Goal: Task Accomplishment & Management: Manage account settings

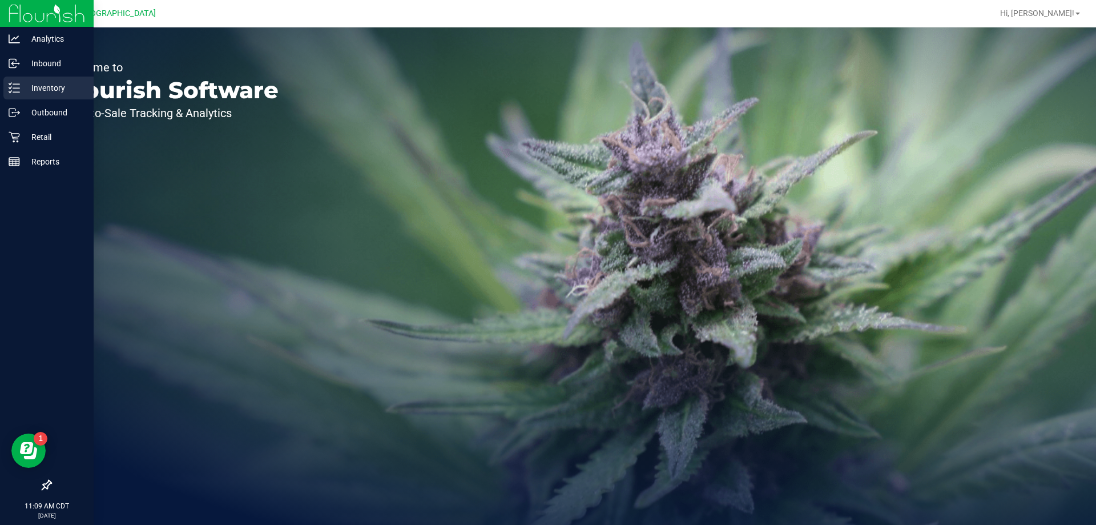
click at [14, 92] on line at bounding box center [16, 92] width 6 height 0
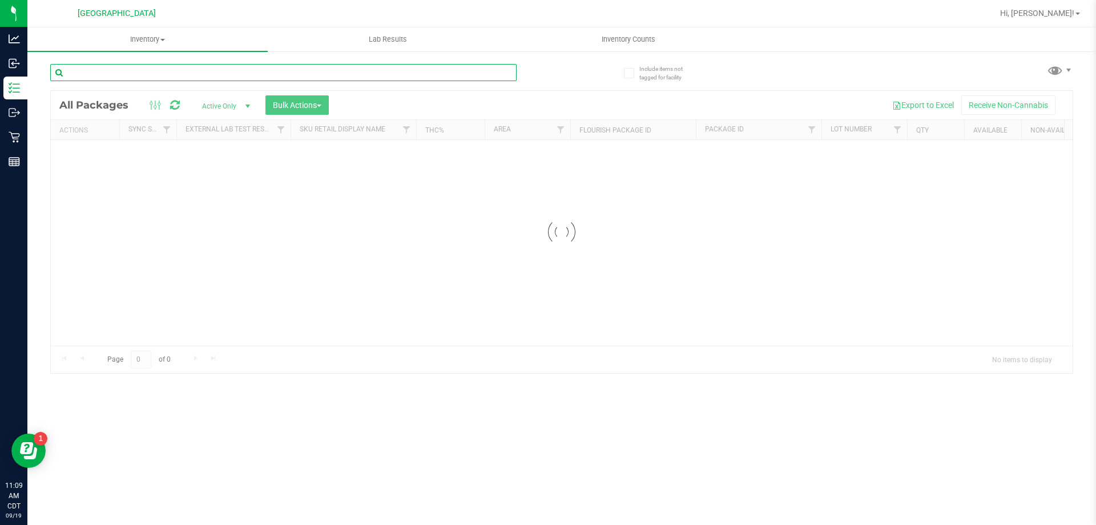
click at [126, 70] on input "text" at bounding box center [283, 72] width 466 height 17
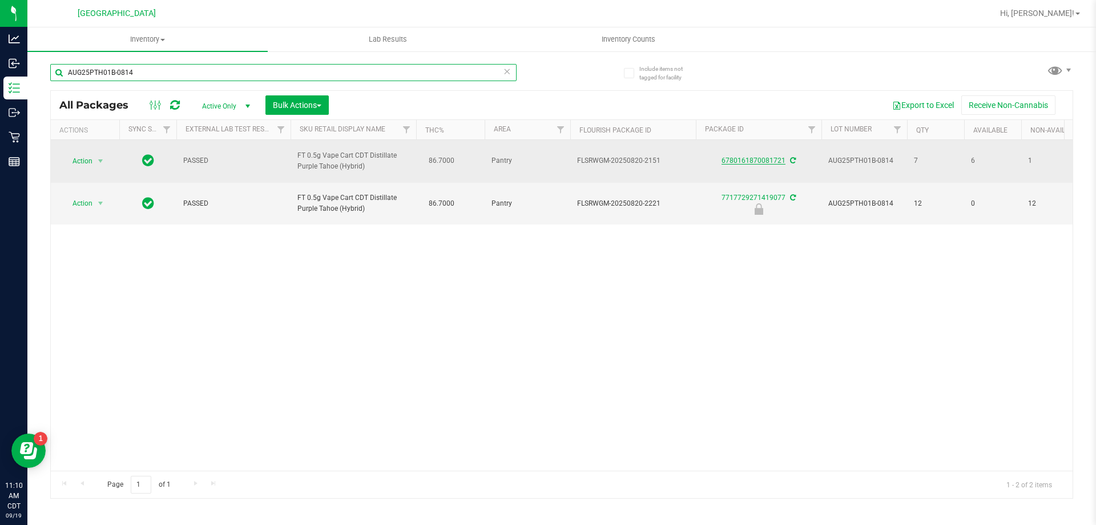
type input "AUG25PTH01B-0814"
click at [748, 161] on link "6780161870081721" at bounding box center [754, 160] width 64 height 8
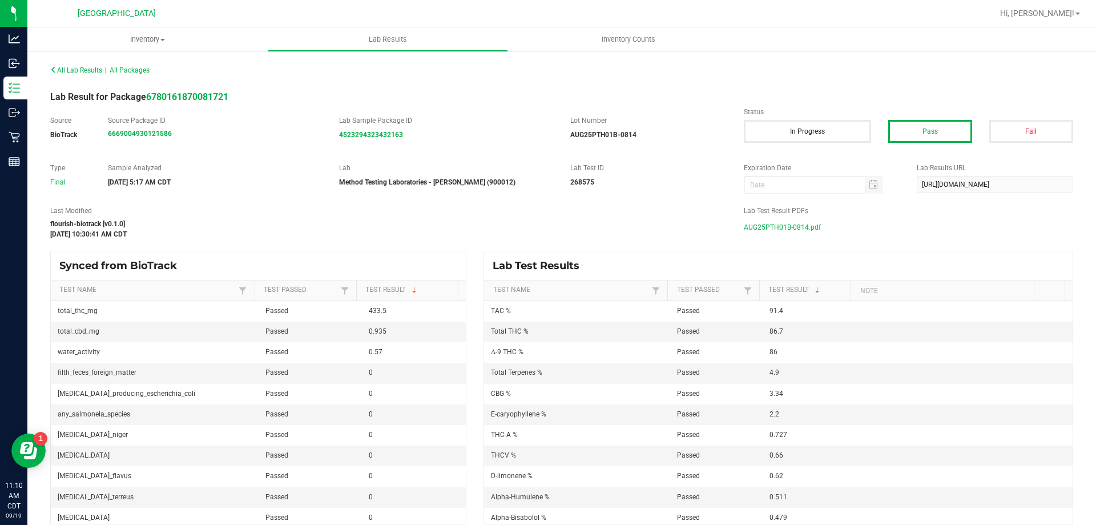
click at [811, 227] on span "AUG25PTH01B-0814.pdf" at bounding box center [782, 227] width 77 height 17
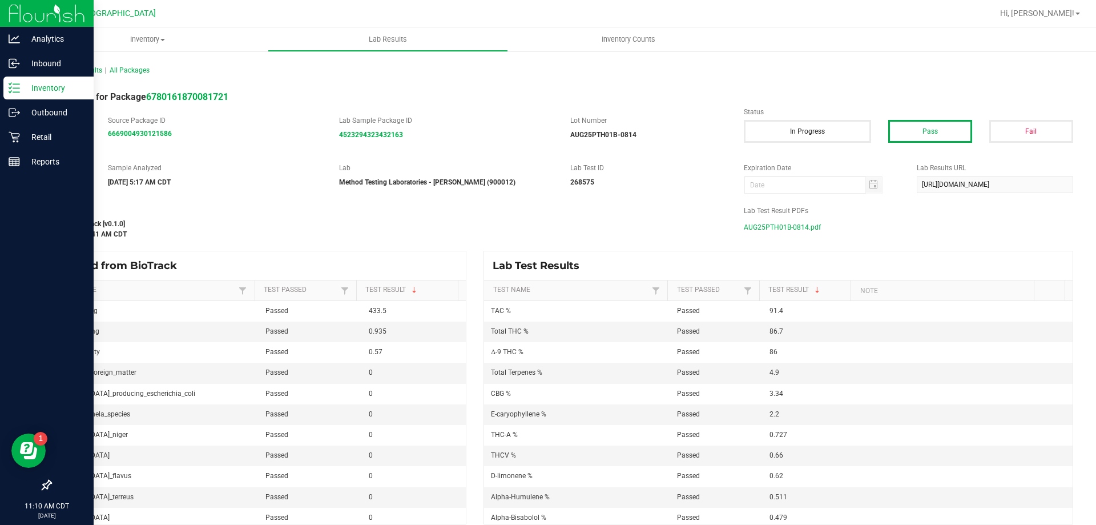
click at [11, 90] on icon at bounding box center [14, 87] width 11 height 11
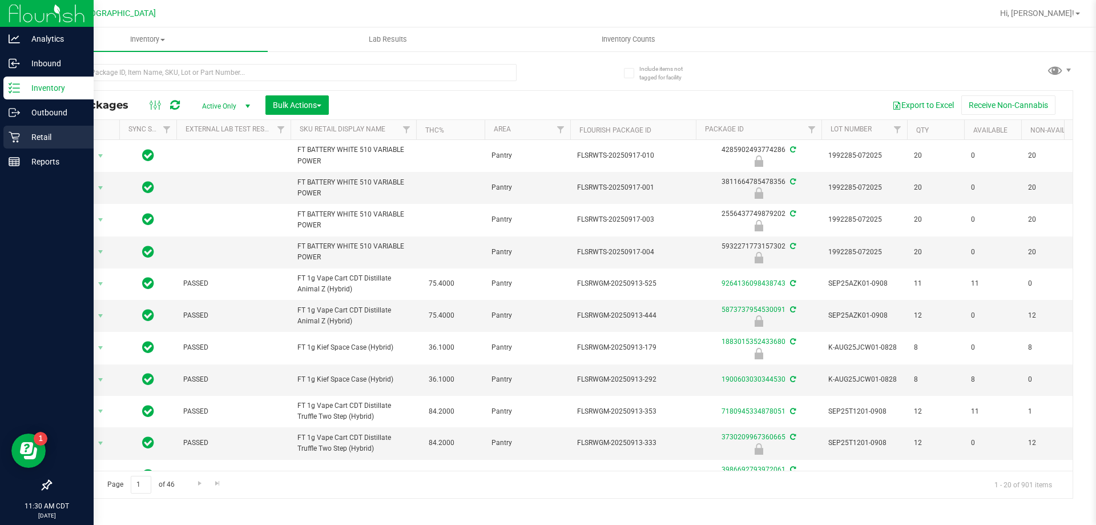
click at [61, 147] on div "Retail" at bounding box center [48, 137] width 90 height 23
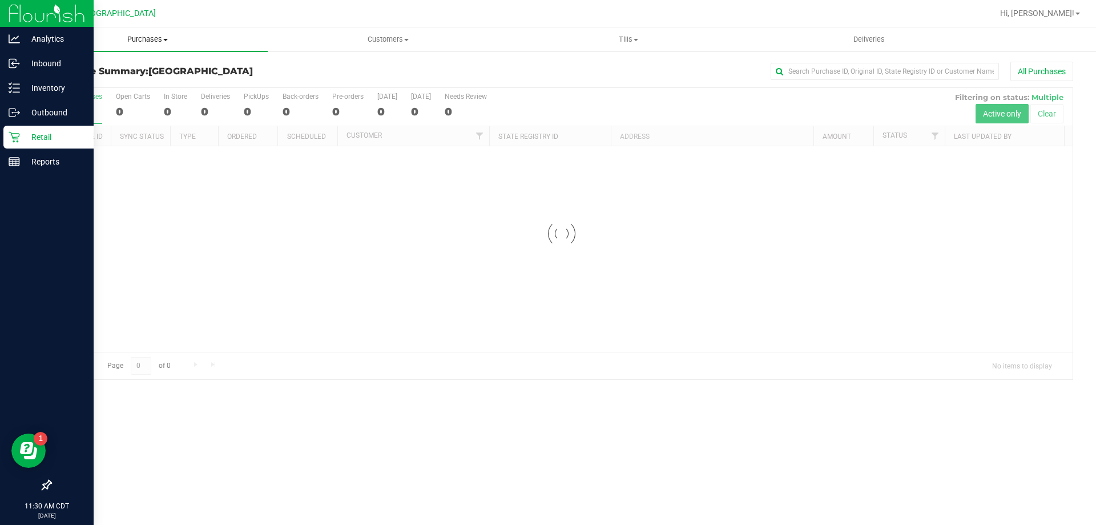
click at [136, 42] on span "Purchases" at bounding box center [147, 39] width 240 height 10
click at [134, 86] on li "Fulfillment" at bounding box center [147, 83] width 240 height 14
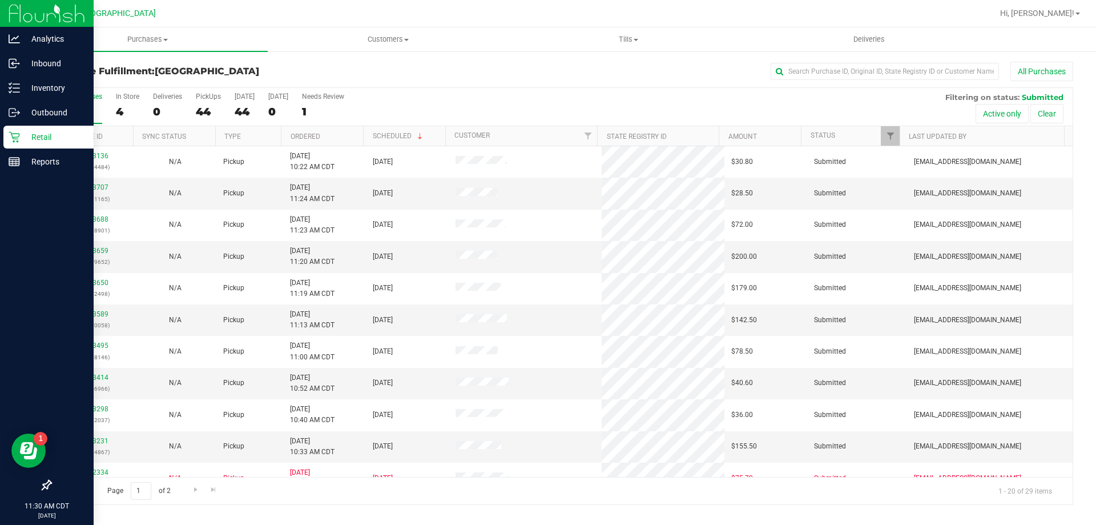
click at [356, 134] on th "Ordered" at bounding box center [322, 136] width 82 height 20
click at [152, 37] on span "Purchases" at bounding box center [147, 39] width 240 height 10
click at [139, 85] on li "Fulfillment" at bounding box center [147, 83] width 240 height 14
click at [339, 135] on th "Ordered" at bounding box center [322, 136] width 82 height 20
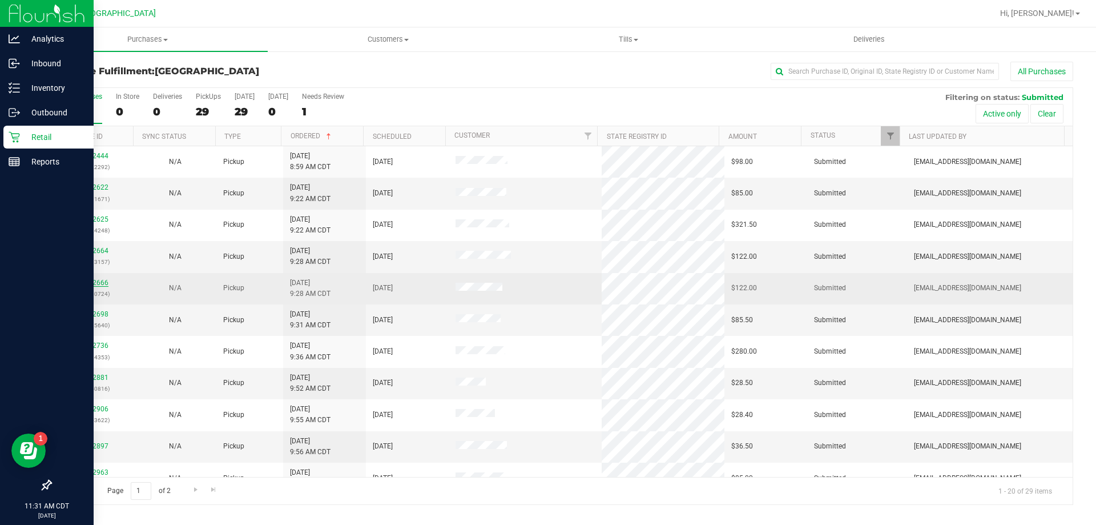
click at [97, 281] on link "11972666" at bounding box center [93, 283] width 32 height 8
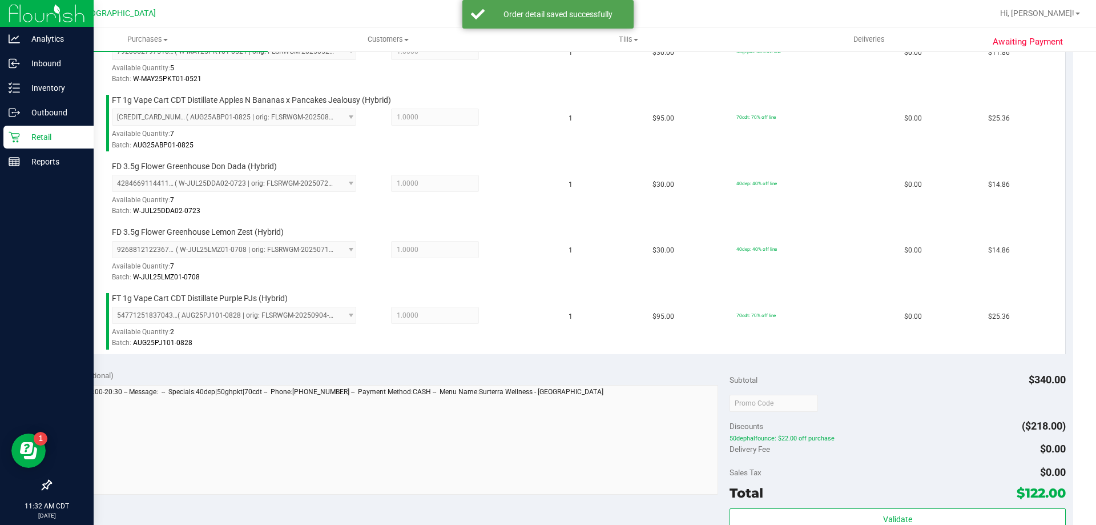
scroll to position [685, 0]
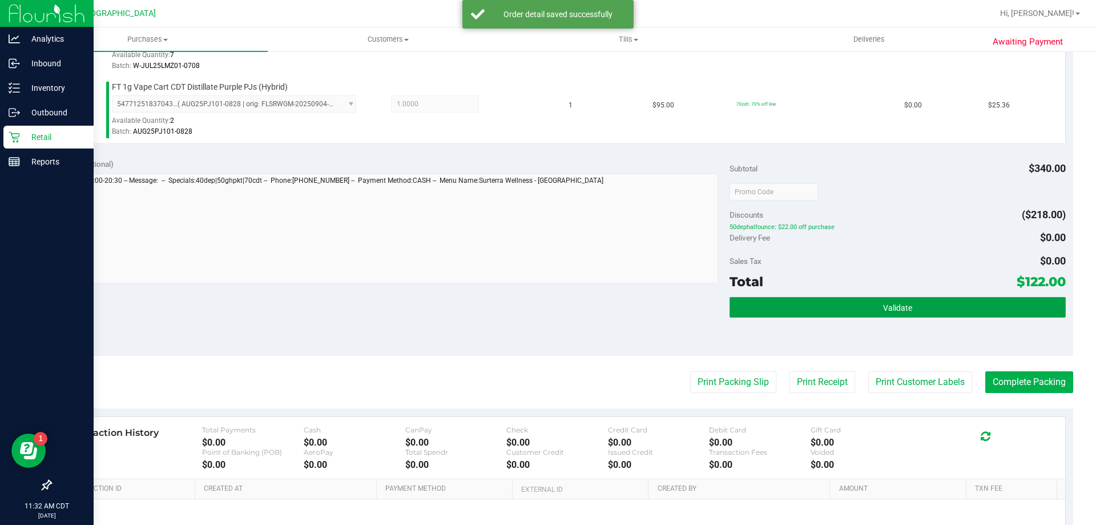
click at [920, 312] on button "Validate" at bounding box center [898, 307] width 336 height 21
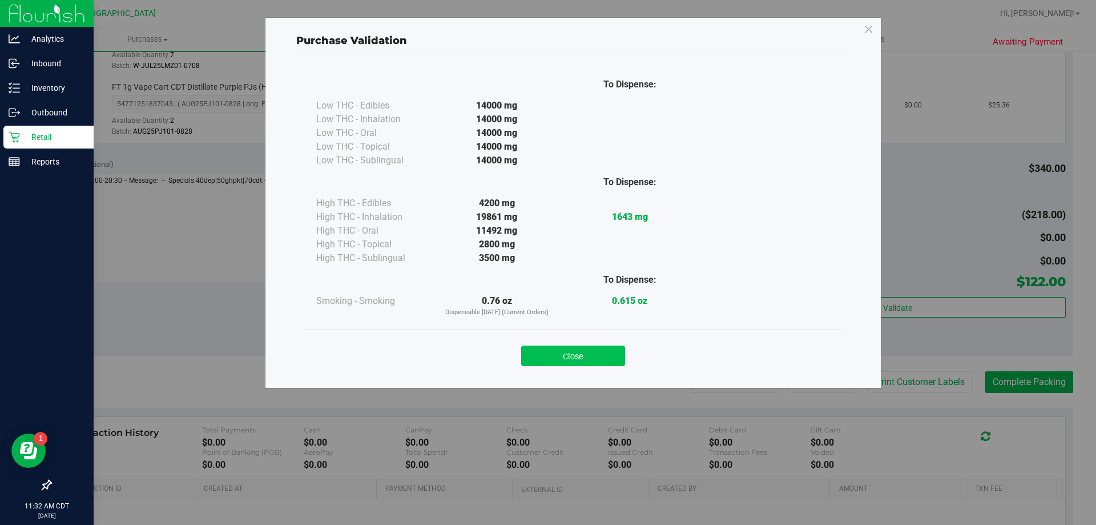
click at [587, 363] on button "Close" at bounding box center [573, 355] width 104 height 21
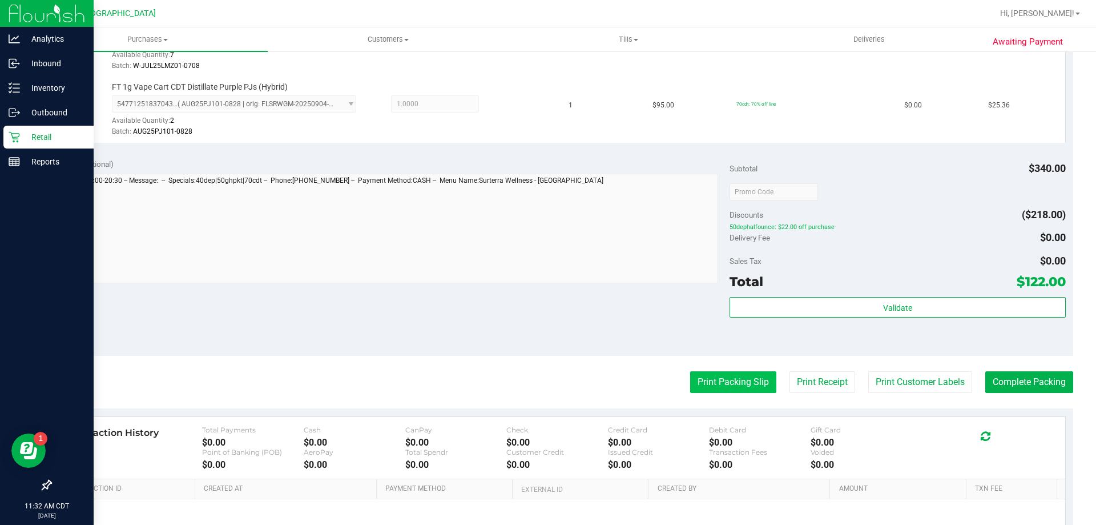
click at [704, 376] on button "Print Packing Slip" at bounding box center [733, 382] width 86 height 22
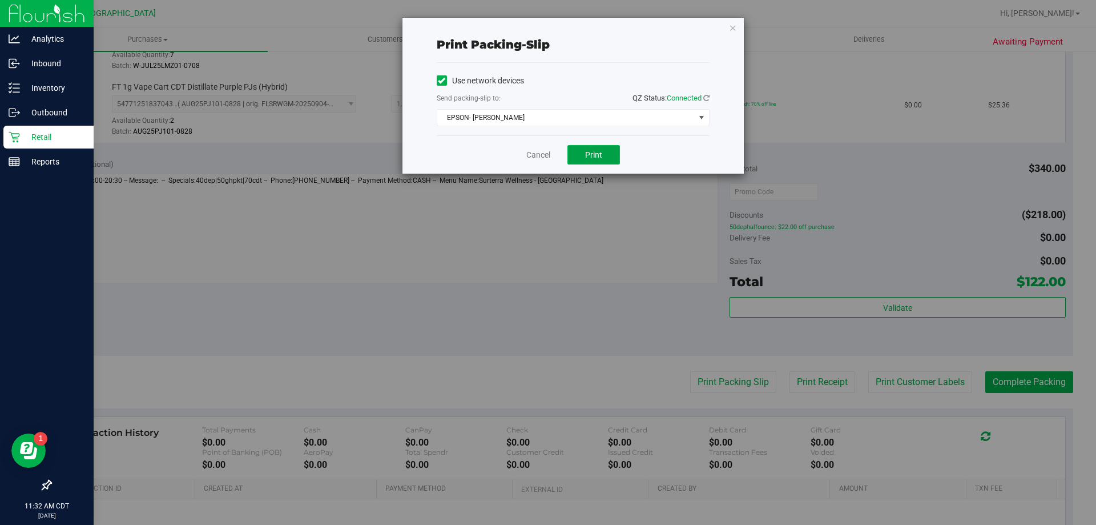
click at [578, 159] on button "Print" at bounding box center [593, 154] width 53 height 19
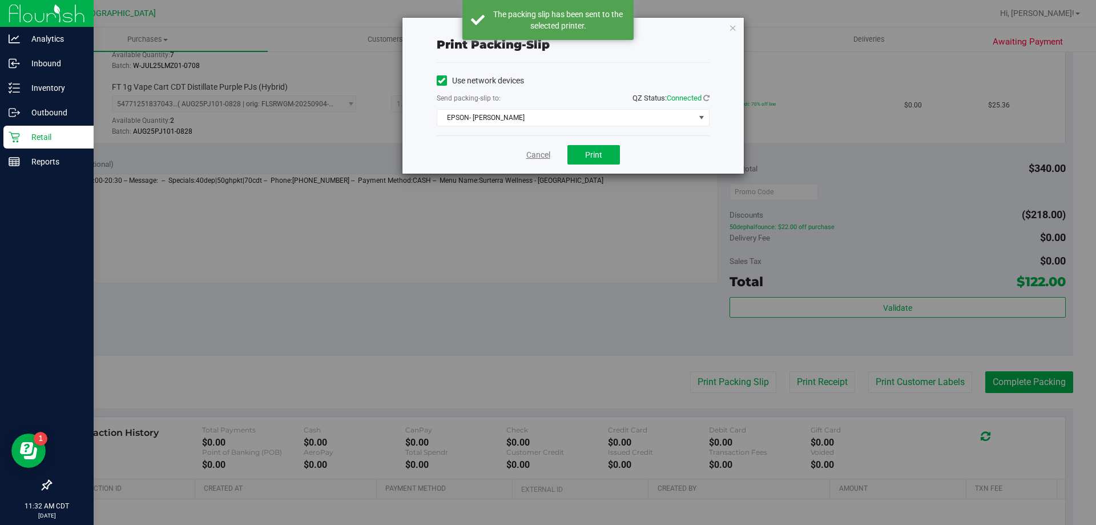
click at [530, 157] on link "Cancel" at bounding box center [538, 155] width 24 height 12
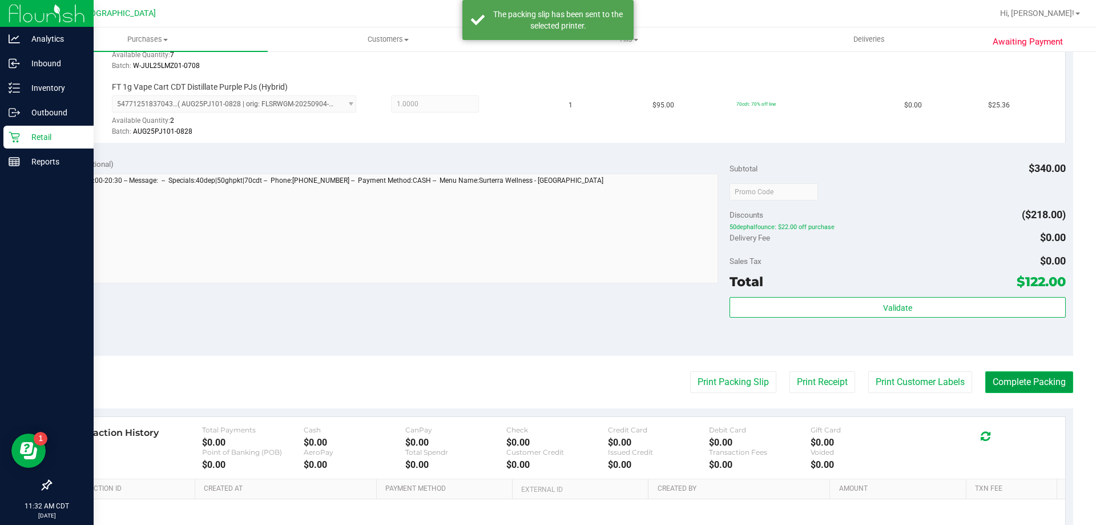
click at [1007, 381] on button "Complete Packing" at bounding box center [1029, 382] width 88 height 22
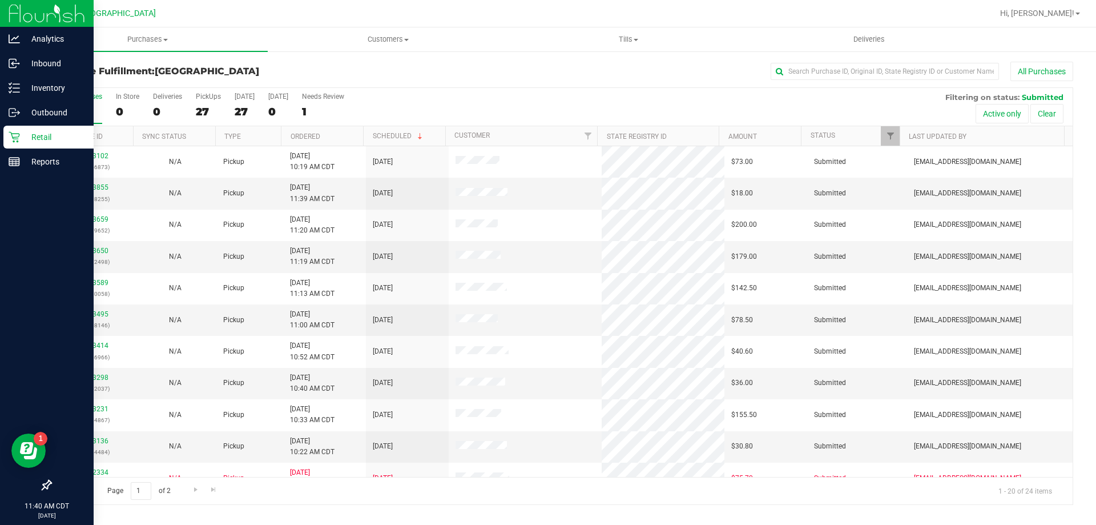
click at [27, 136] on p "Retail" at bounding box center [54, 137] width 69 height 14
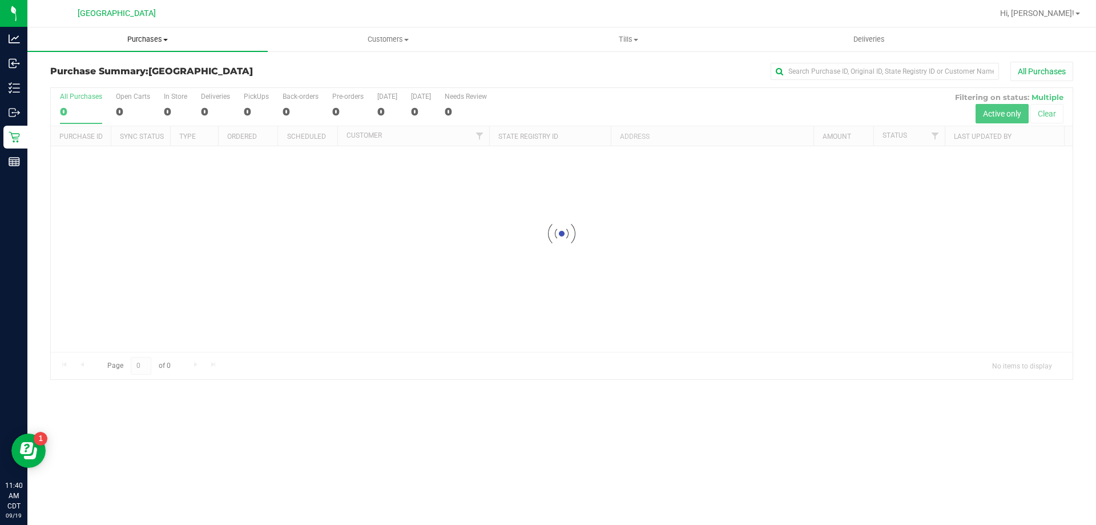
click at [138, 40] on span "Purchases" at bounding box center [147, 39] width 240 height 10
click at [133, 79] on li "Fulfillment" at bounding box center [147, 83] width 240 height 14
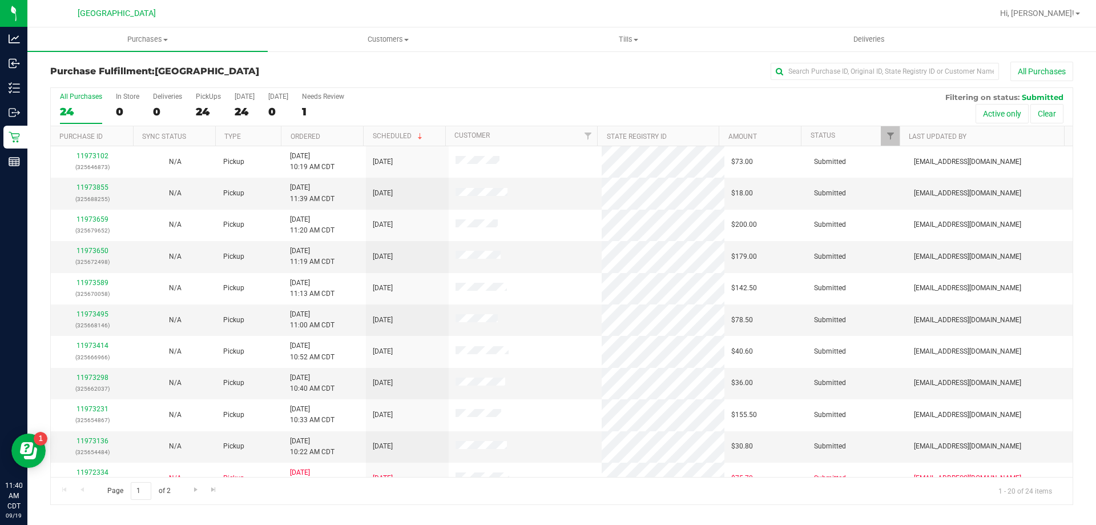
click at [350, 139] on th "Ordered" at bounding box center [322, 136] width 82 height 20
click at [144, 43] on span "Purchases" at bounding box center [147, 39] width 240 height 10
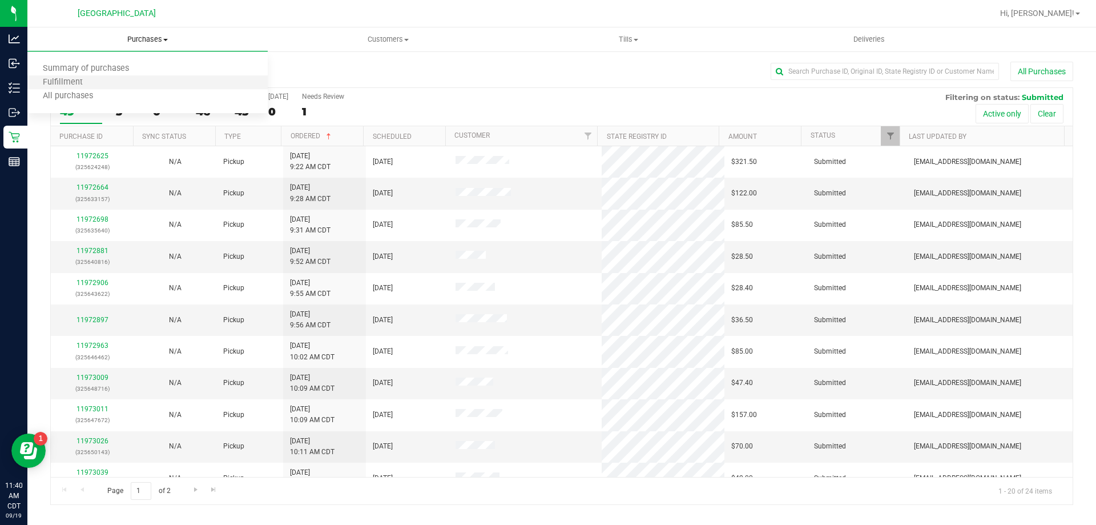
click at [136, 85] on li "Fulfillment" at bounding box center [147, 83] width 240 height 14
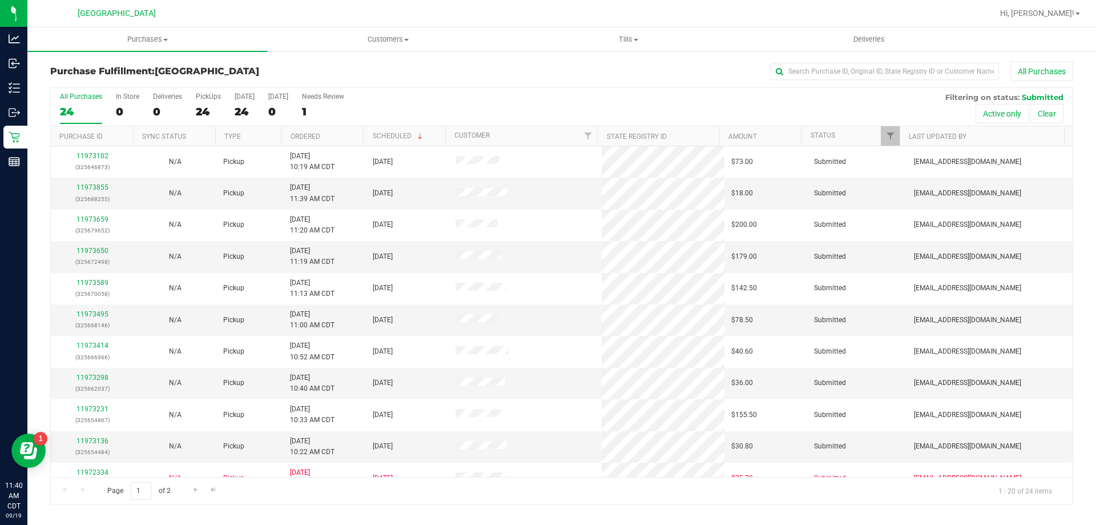
click at [331, 130] on th "Ordered" at bounding box center [322, 136] width 82 height 20
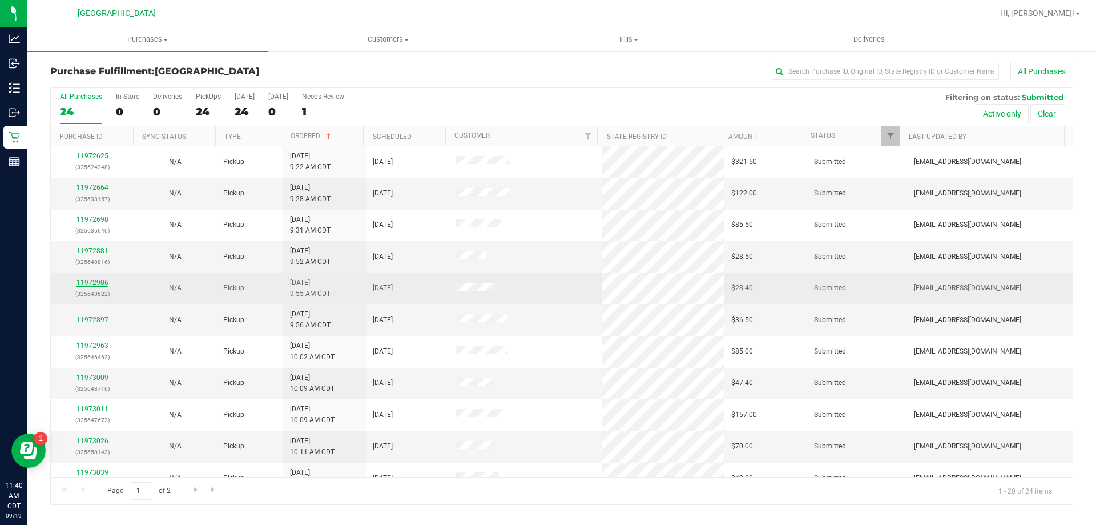
click at [82, 284] on link "11972906" at bounding box center [93, 283] width 32 height 8
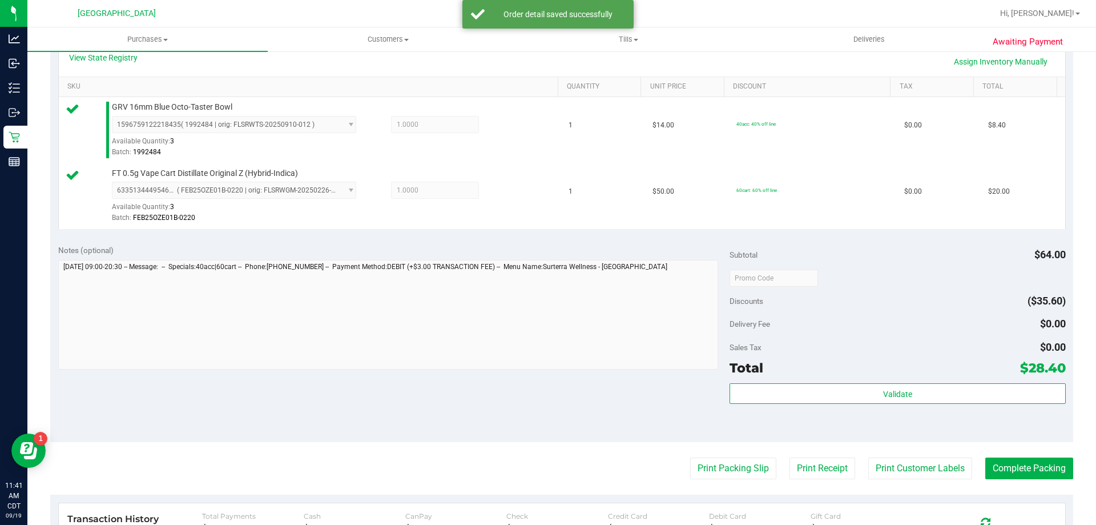
scroll to position [285, 0]
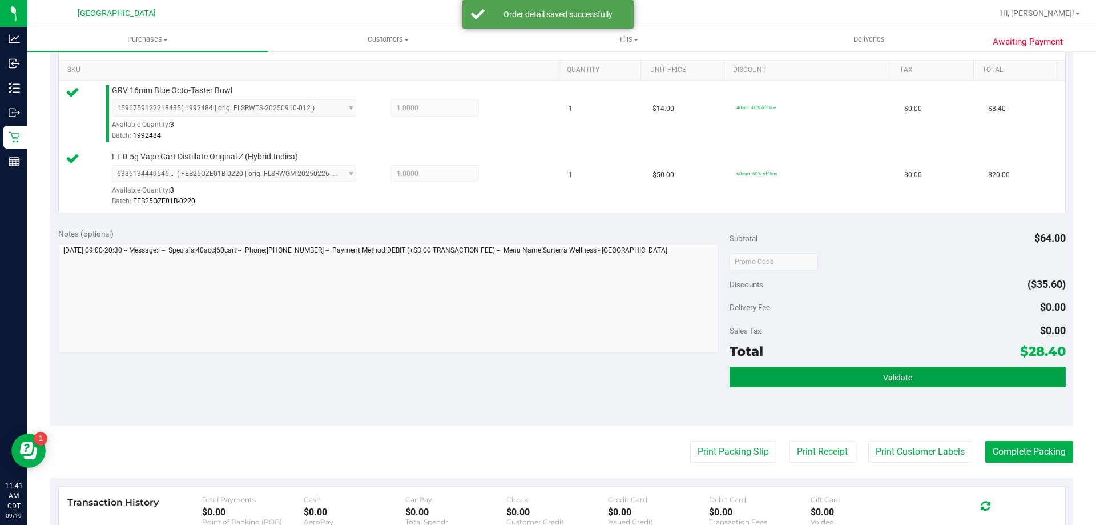
click at [823, 375] on button "Validate" at bounding box center [898, 377] width 336 height 21
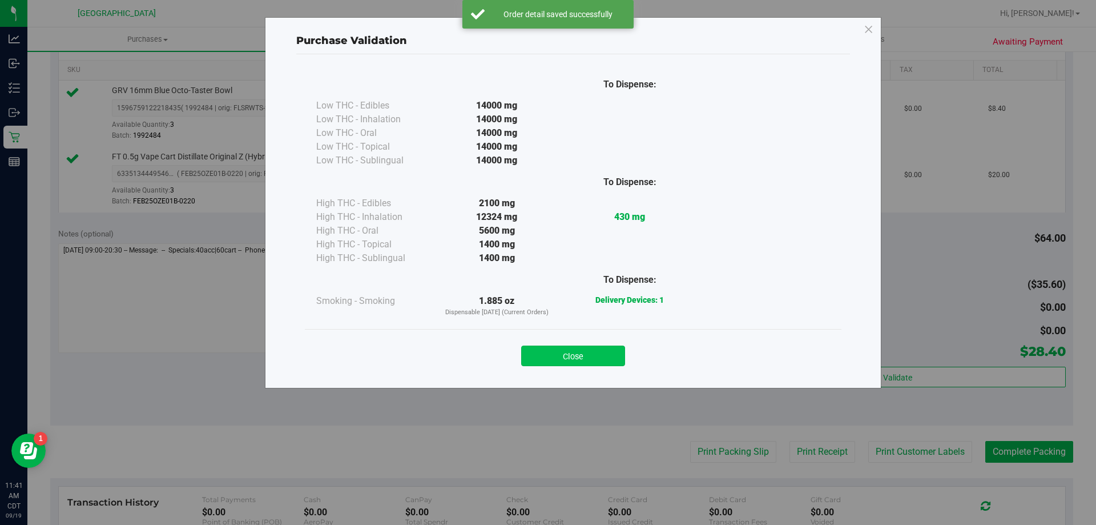
click at [559, 359] on button "Close" at bounding box center [573, 355] width 104 height 21
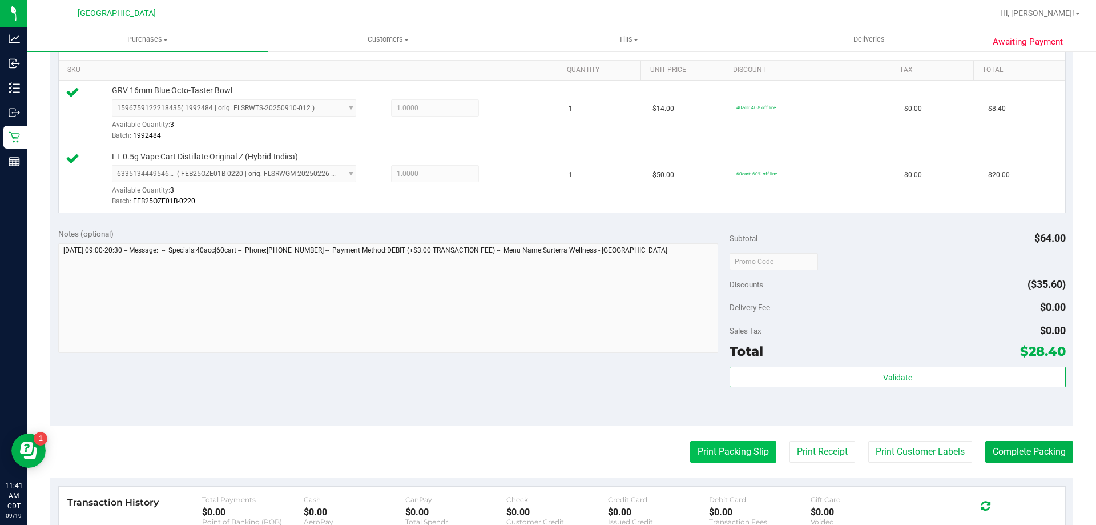
click at [724, 459] on button "Print Packing Slip" at bounding box center [733, 452] width 86 height 22
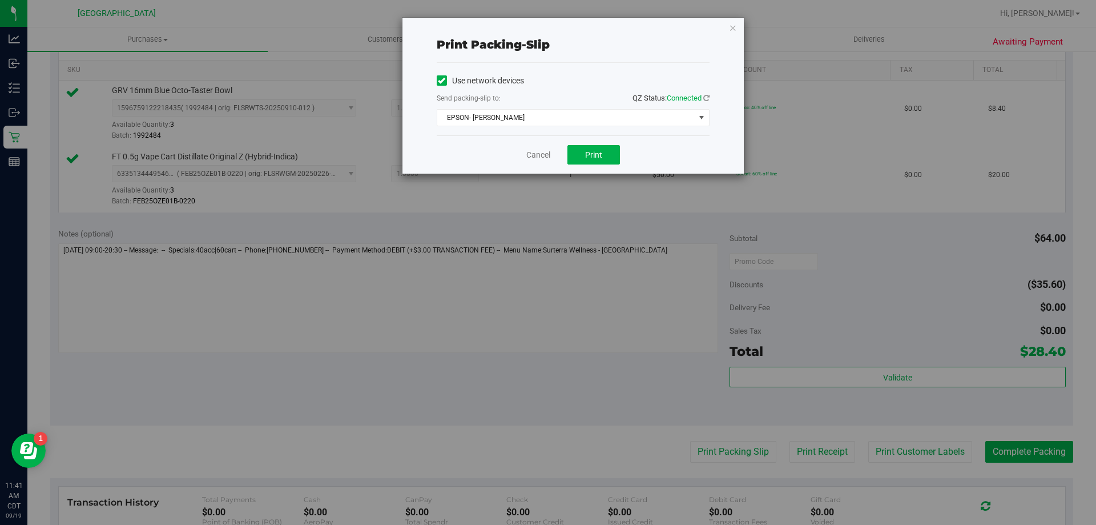
click at [586, 167] on div "Cancel Print" at bounding box center [573, 154] width 273 height 38
click at [586, 157] on span "Print" at bounding box center [593, 154] width 17 height 9
click at [535, 154] on link "Cancel" at bounding box center [538, 155] width 24 height 12
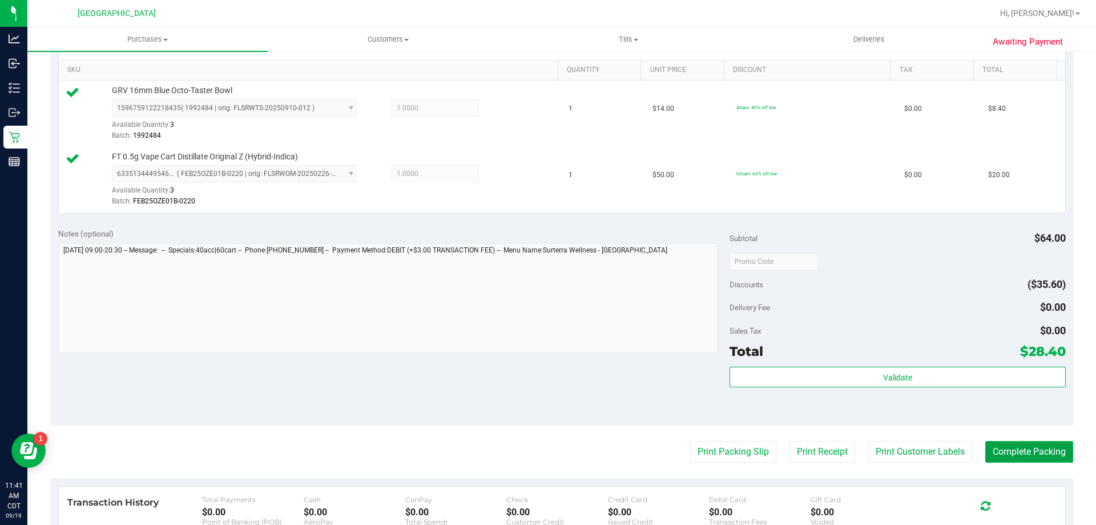
click at [1037, 451] on button "Complete Packing" at bounding box center [1029, 452] width 88 height 22
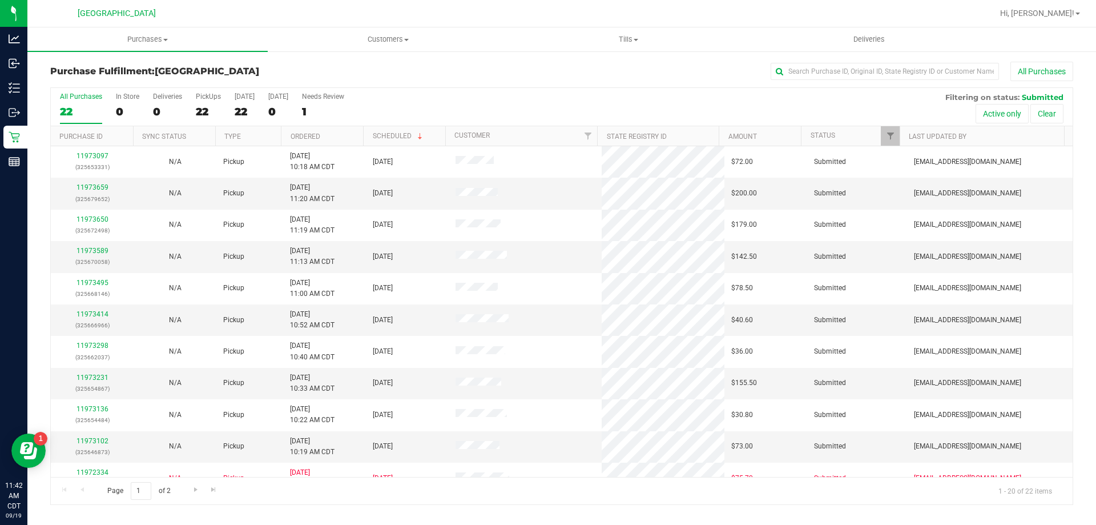
click at [347, 138] on th "Ordered" at bounding box center [322, 136] width 82 height 20
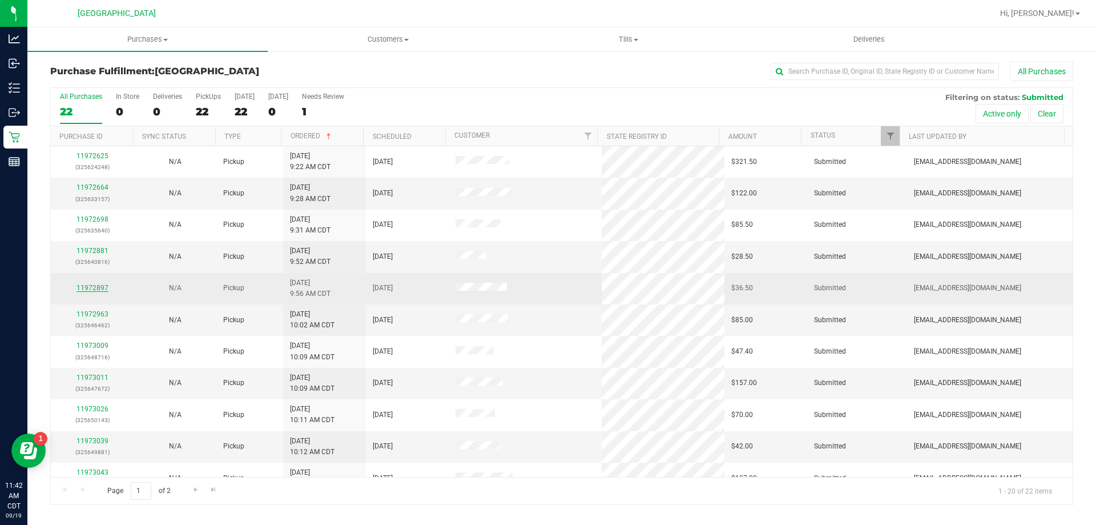
click at [90, 285] on link "11972897" at bounding box center [93, 288] width 32 height 8
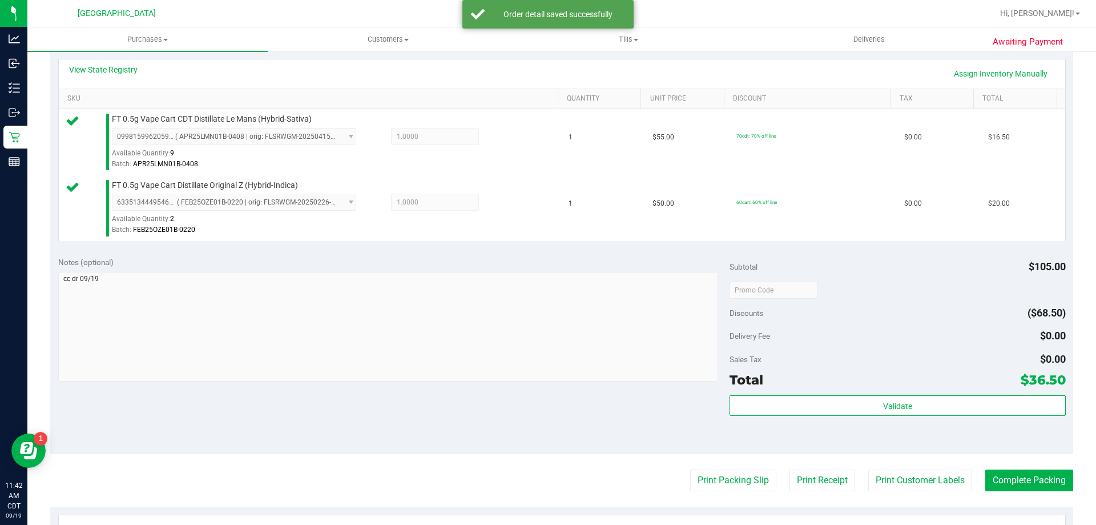
scroll to position [400, 0]
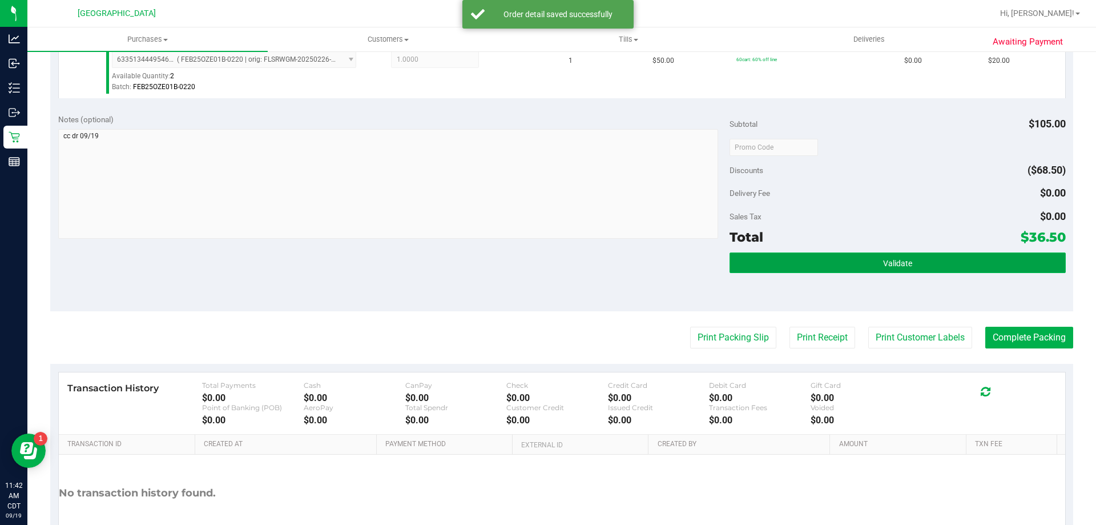
click at [810, 256] on button "Validate" at bounding box center [898, 262] width 336 height 21
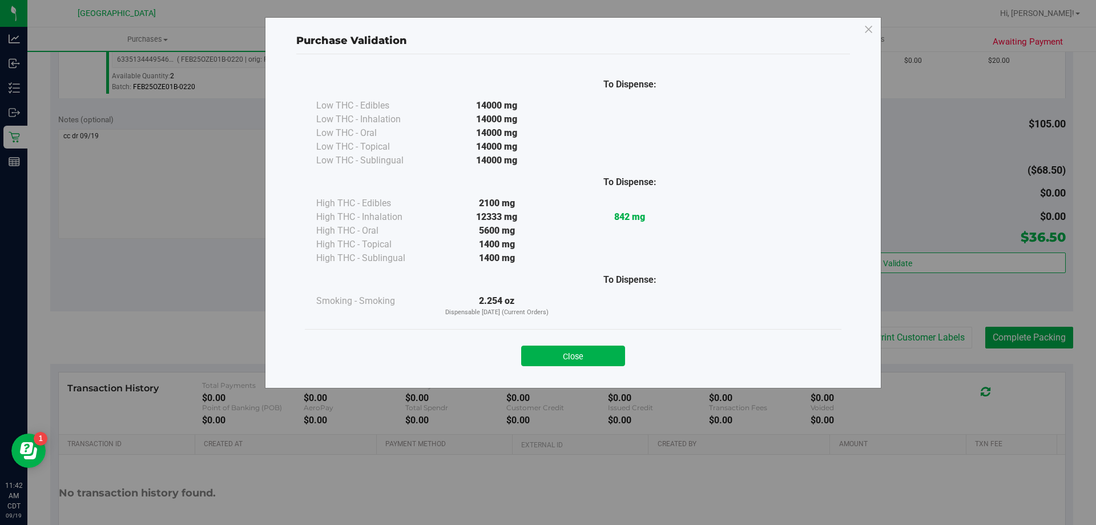
click at [579, 367] on div "Close" at bounding box center [573, 352] width 537 height 46
click at [606, 353] on button "Close" at bounding box center [573, 355] width 104 height 21
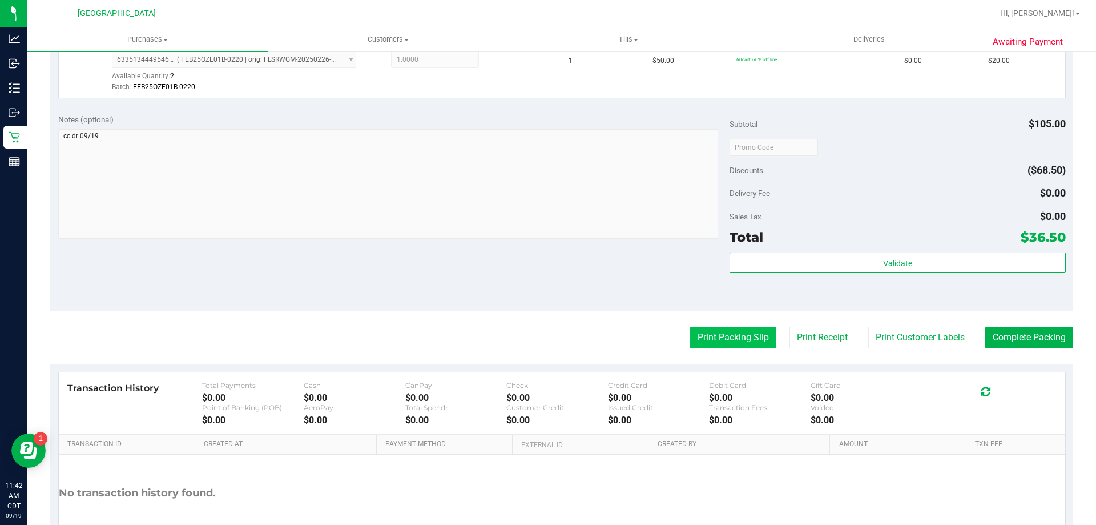
click at [724, 329] on button "Print Packing Slip" at bounding box center [733, 338] width 86 height 22
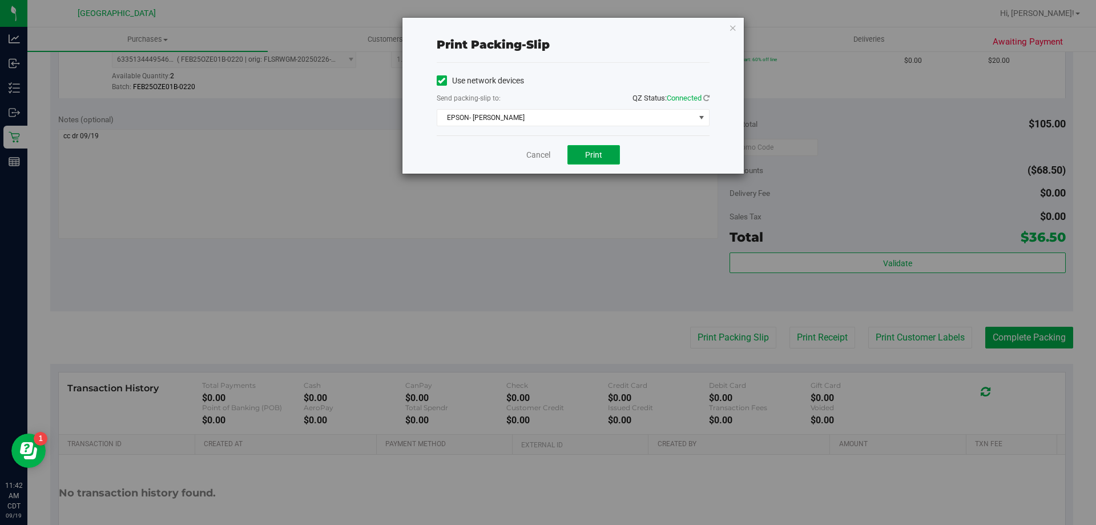
click at [601, 150] on span "Print" at bounding box center [593, 154] width 17 height 9
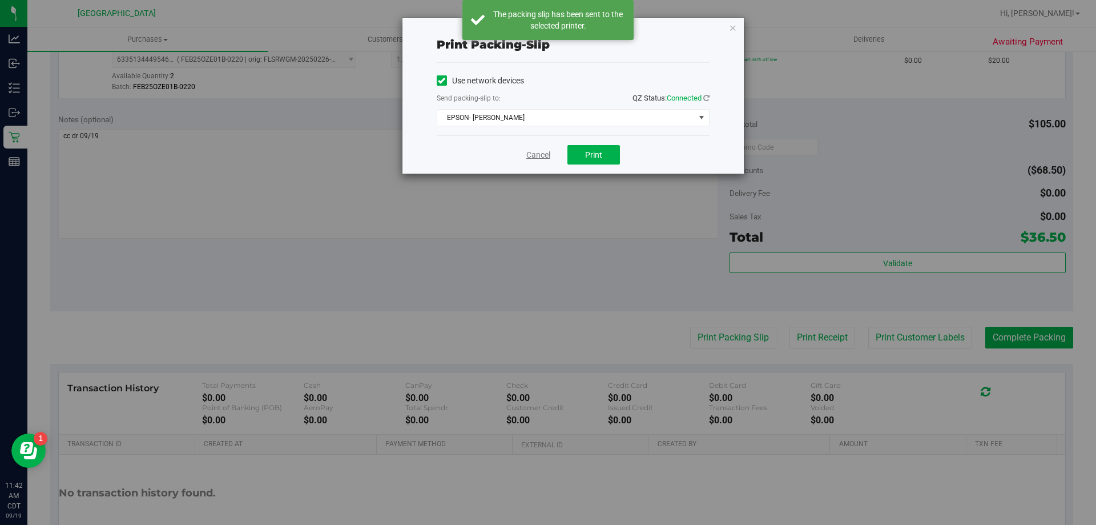
click at [542, 152] on link "Cancel" at bounding box center [538, 155] width 24 height 12
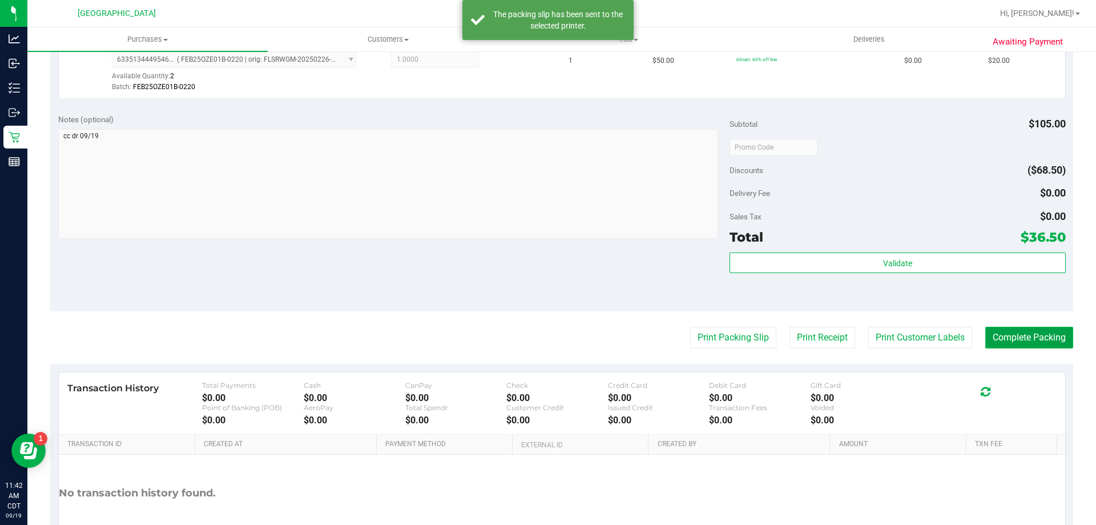
click at [1007, 341] on button "Complete Packing" at bounding box center [1029, 338] width 88 height 22
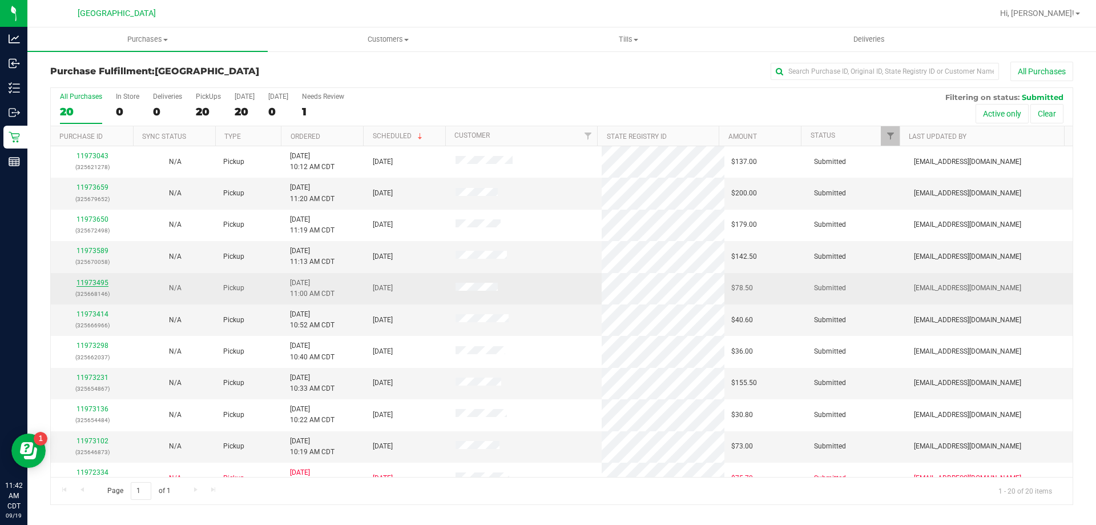
click at [101, 284] on link "11973495" at bounding box center [93, 283] width 32 height 8
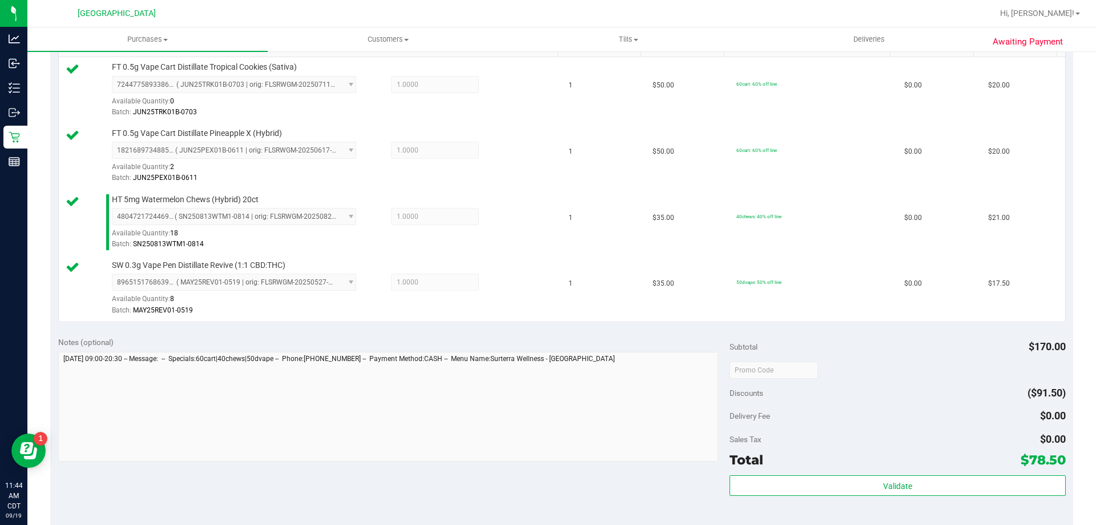
scroll to position [514, 0]
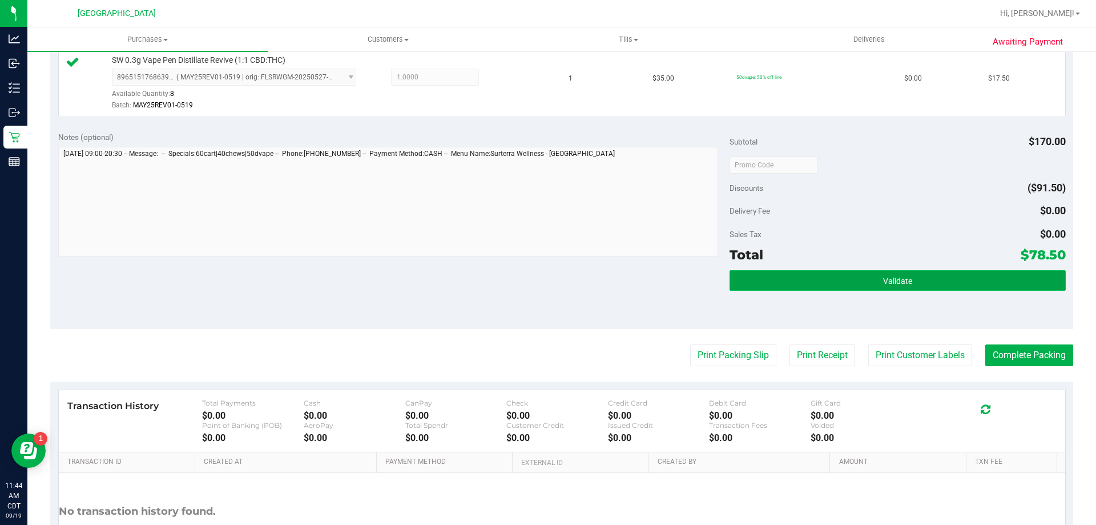
click at [875, 288] on button "Validate" at bounding box center [898, 280] width 336 height 21
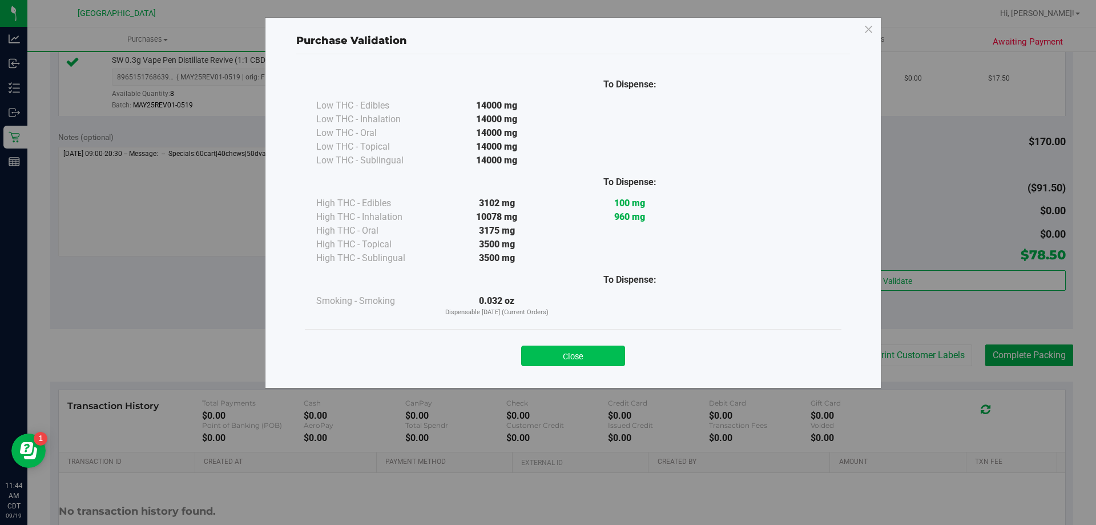
click at [601, 355] on button "Close" at bounding box center [573, 355] width 104 height 21
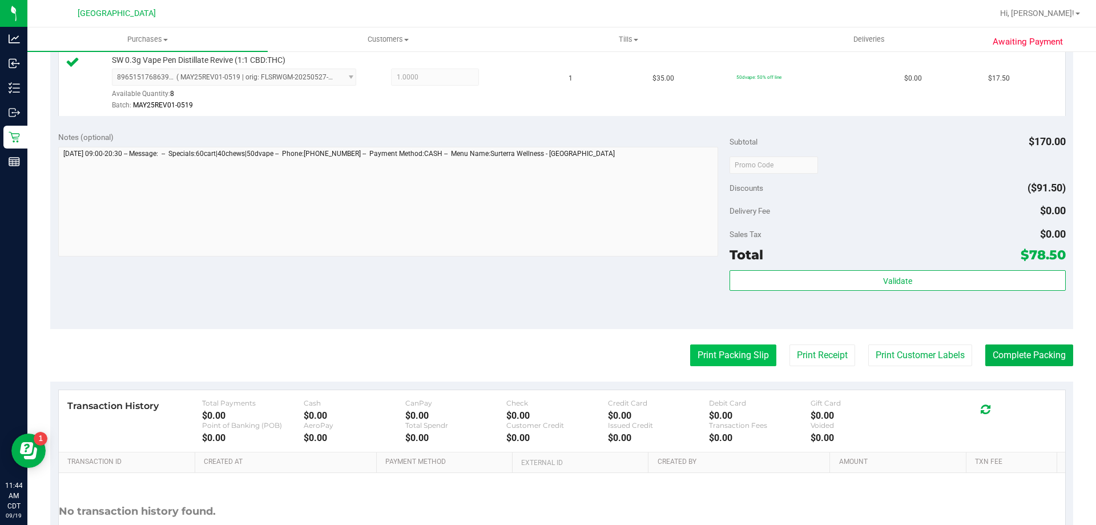
click at [730, 359] on button "Print Packing Slip" at bounding box center [733, 355] width 86 height 22
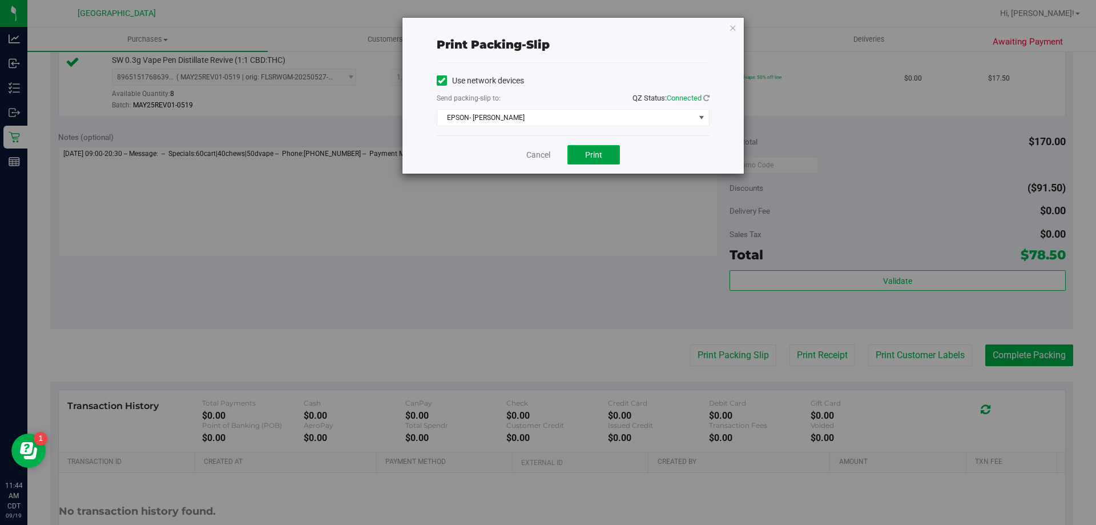
click at [602, 160] on button "Print" at bounding box center [593, 154] width 53 height 19
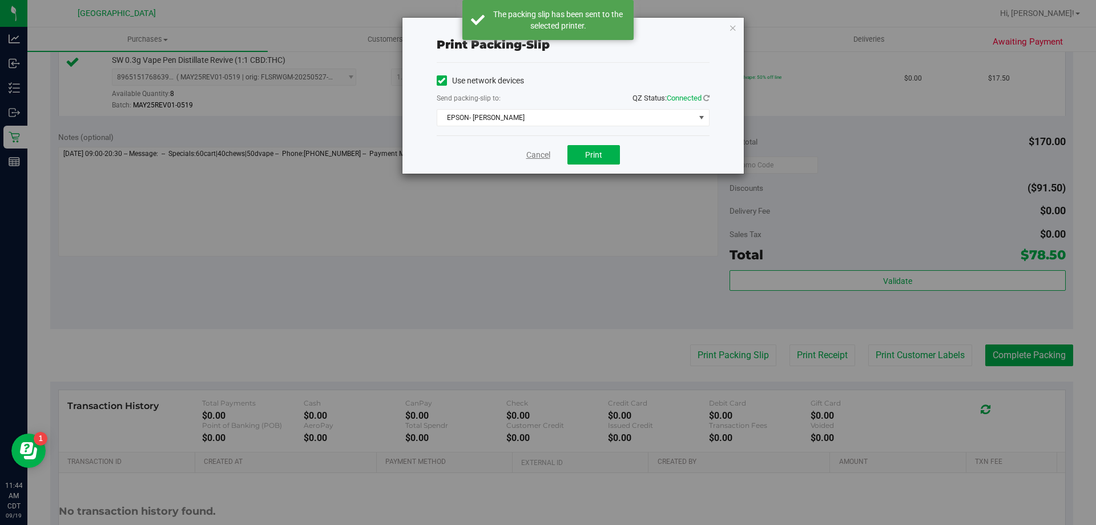
click at [539, 158] on link "Cancel" at bounding box center [538, 155] width 24 height 12
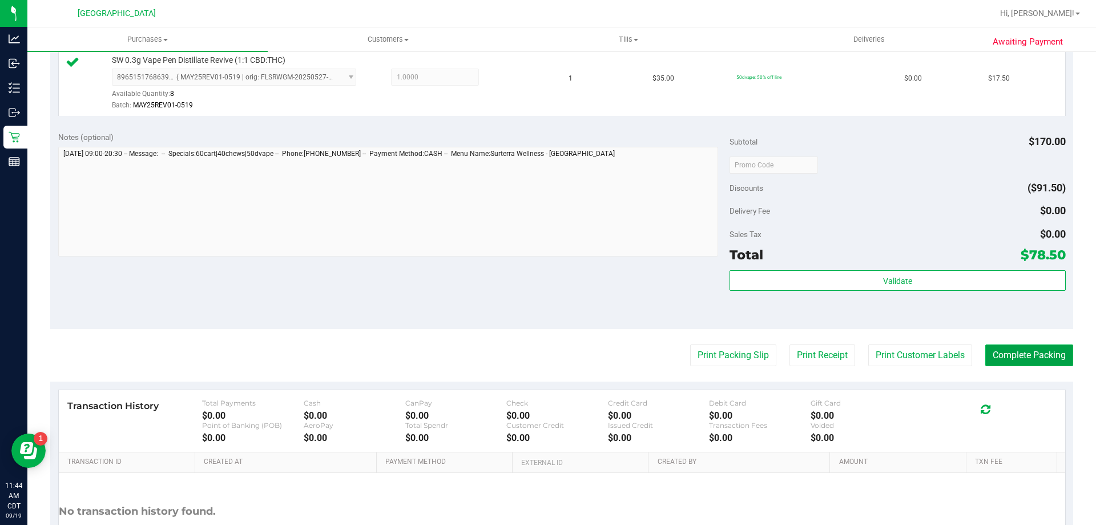
click at [1010, 361] on button "Complete Packing" at bounding box center [1029, 355] width 88 height 22
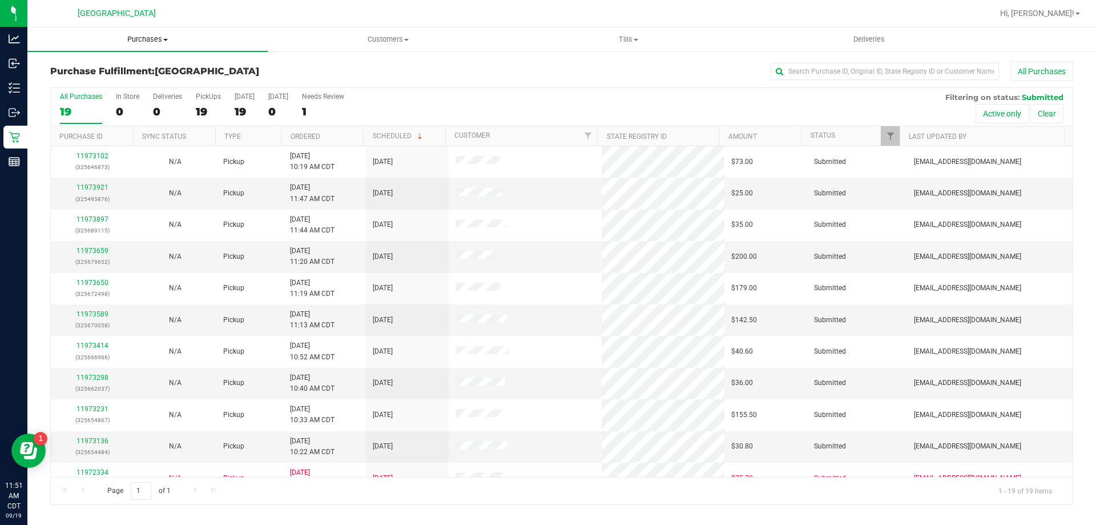
click at [146, 40] on span "Purchases" at bounding box center [147, 39] width 240 height 10
click at [139, 91] on li "All purchases" at bounding box center [147, 97] width 240 height 14
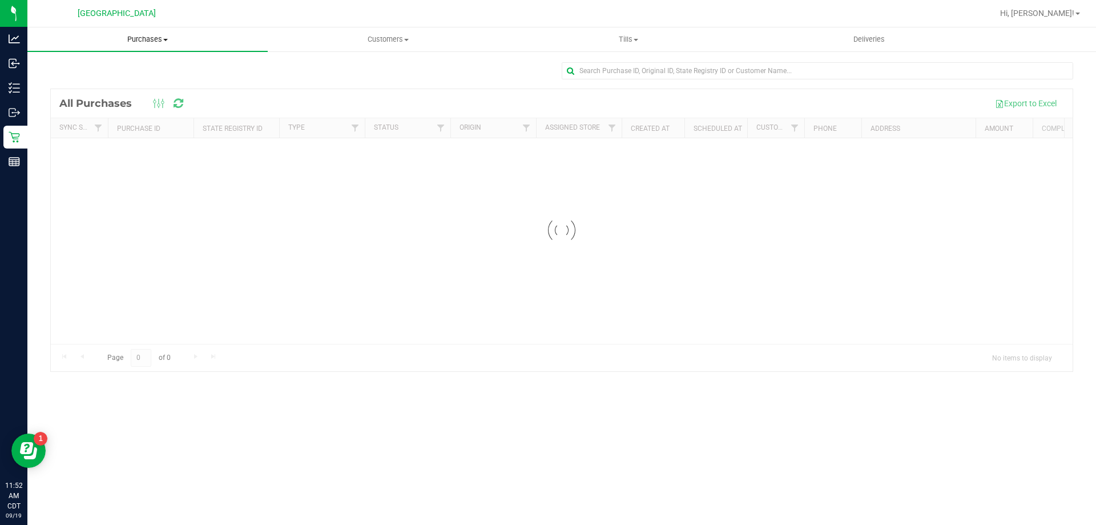
click at [144, 43] on span "Purchases" at bounding box center [147, 39] width 240 height 10
click at [147, 85] on li "Fulfillment" at bounding box center [147, 83] width 240 height 14
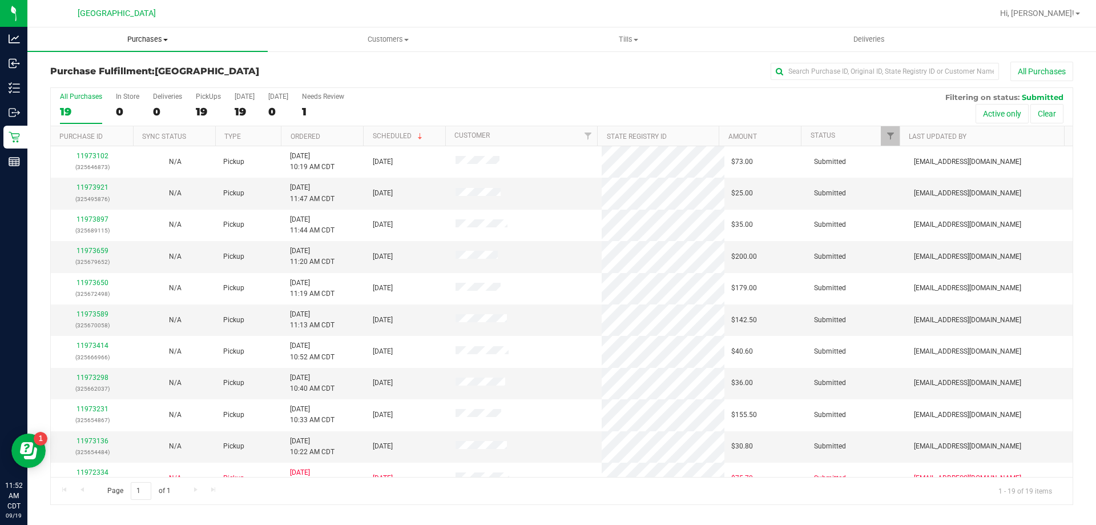
click at [138, 40] on span "Purchases" at bounding box center [147, 39] width 240 height 10
click at [130, 81] on li "Fulfillment" at bounding box center [147, 83] width 240 height 14
click at [337, 135] on th "Ordered" at bounding box center [322, 136] width 82 height 20
click at [92, 191] on link "11972881" at bounding box center [93, 187] width 32 height 8
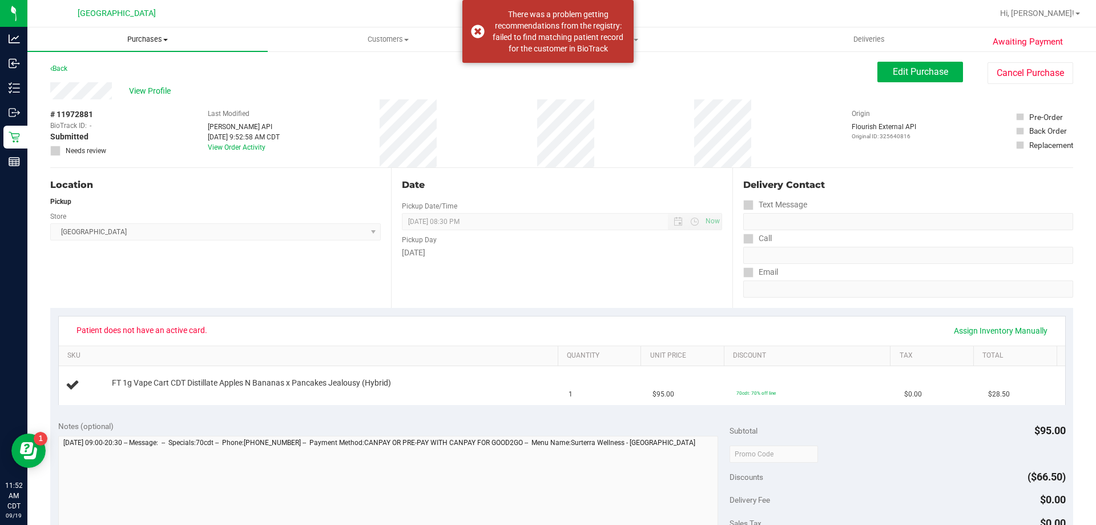
click at [147, 43] on span "Purchases" at bounding box center [147, 39] width 240 height 10
click at [135, 82] on li "Fulfillment" at bounding box center [147, 83] width 240 height 14
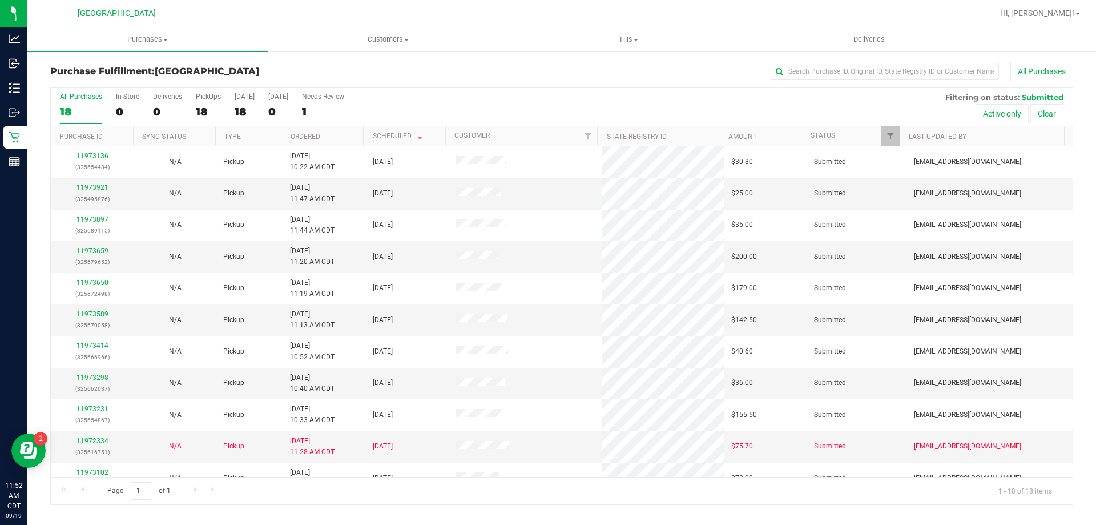
click at [334, 136] on th "Ordered" at bounding box center [322, 136] width 82 height 20
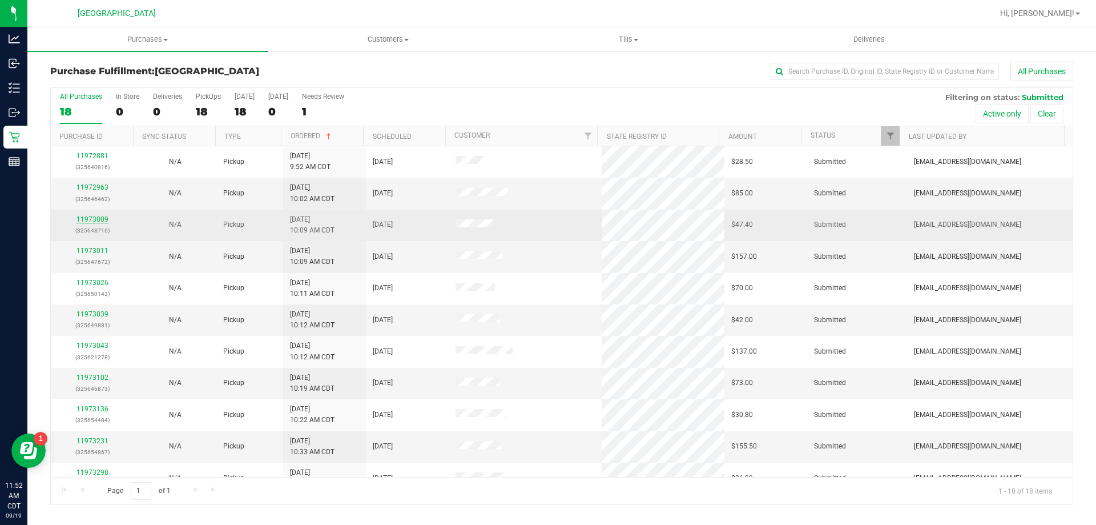
click at [96, 215] on link "11973009" at bounding box center [93, 219] width 32 height 8
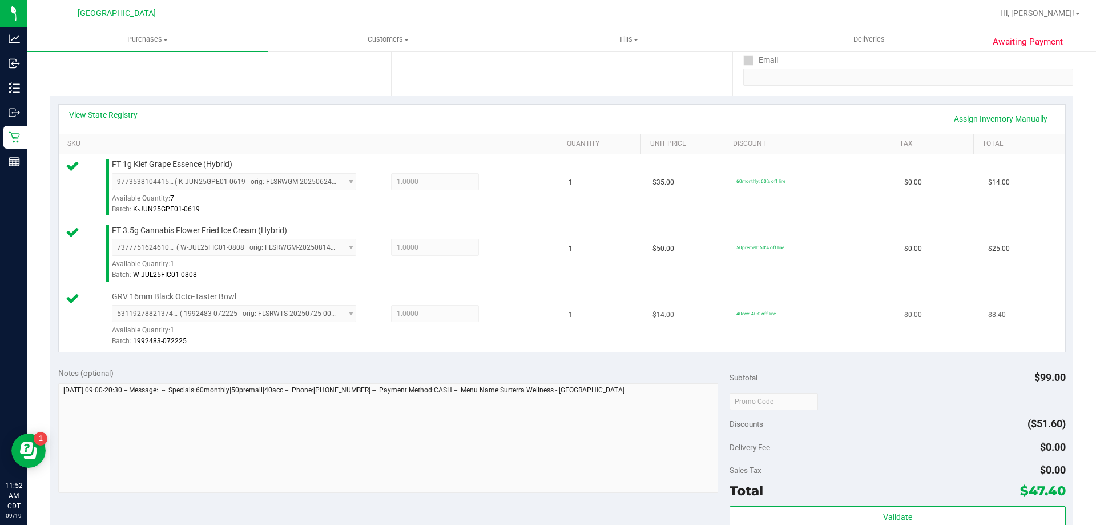
scroll to position [228, 0]
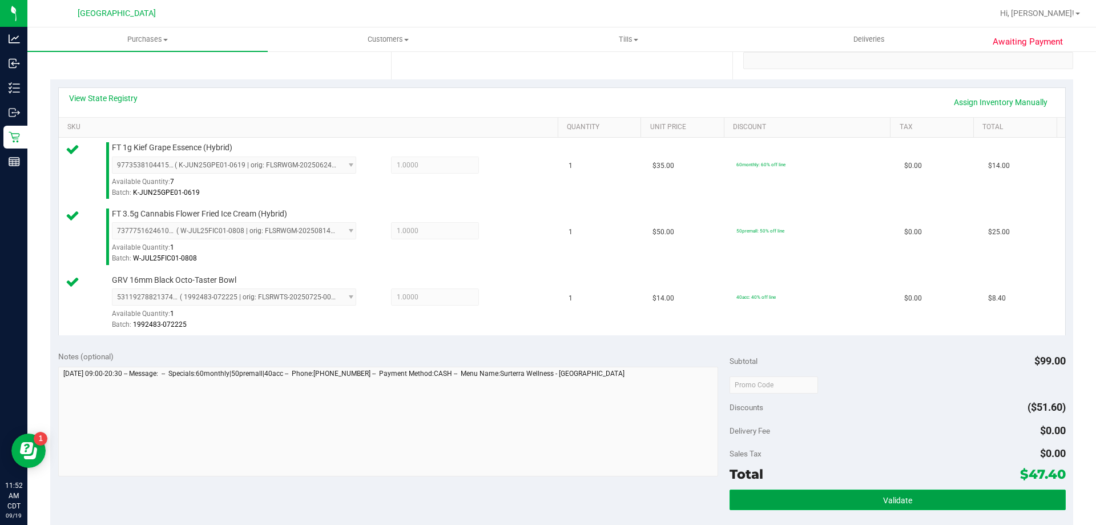
click at [885, 499] on span "Validate" at bounding box center [897, 500] width 29 height 9
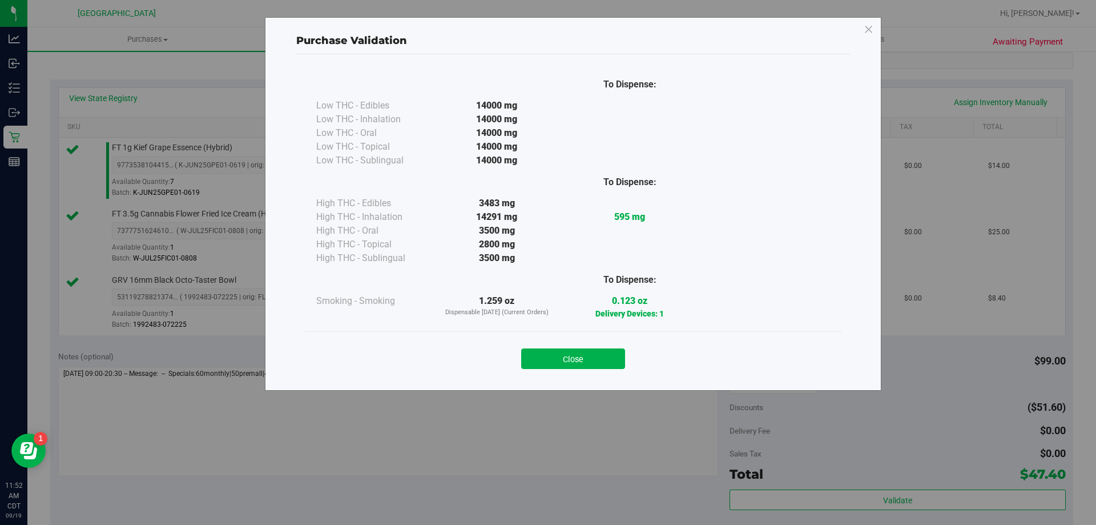
click at [599, 342] on div "Close" at bounding box center [573, 354] width 520 height 29
click at [598, 352] on button "Close" at bounding box center [573, 358] width 104 height 21
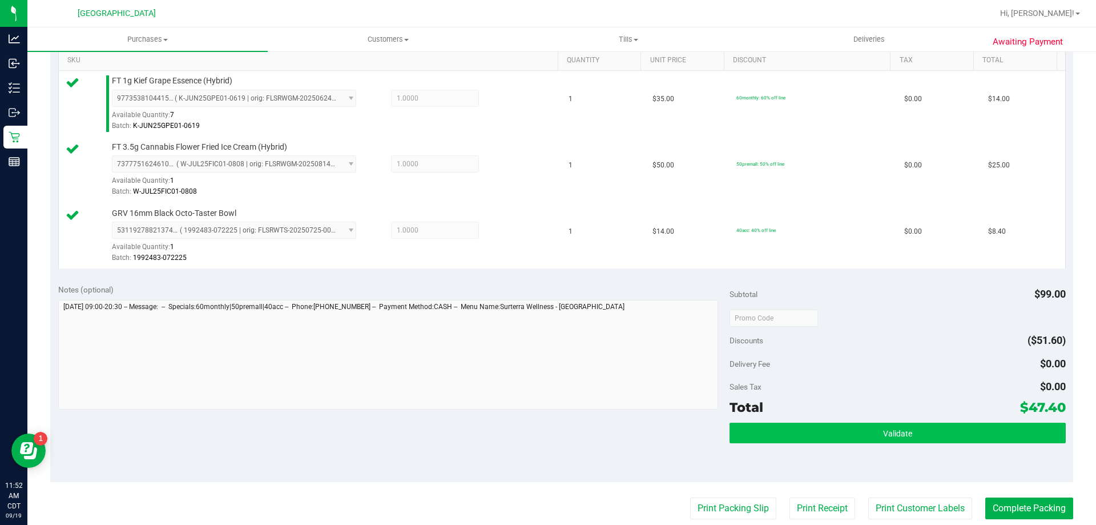
scroll to position [457, 0]
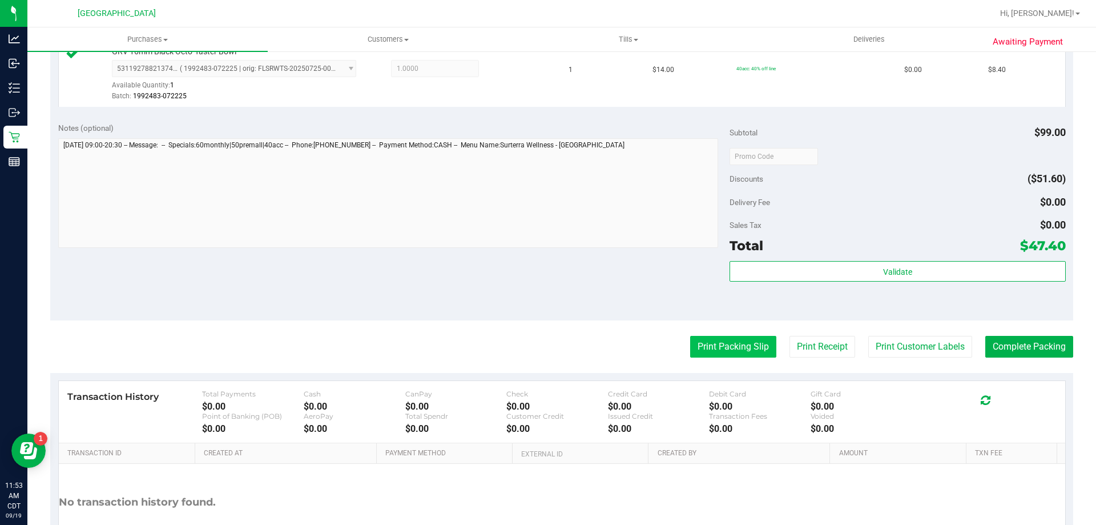
click at [722, 337] on button "Print Packing Slip" at bounding box center [733, 347] width 86 height 22
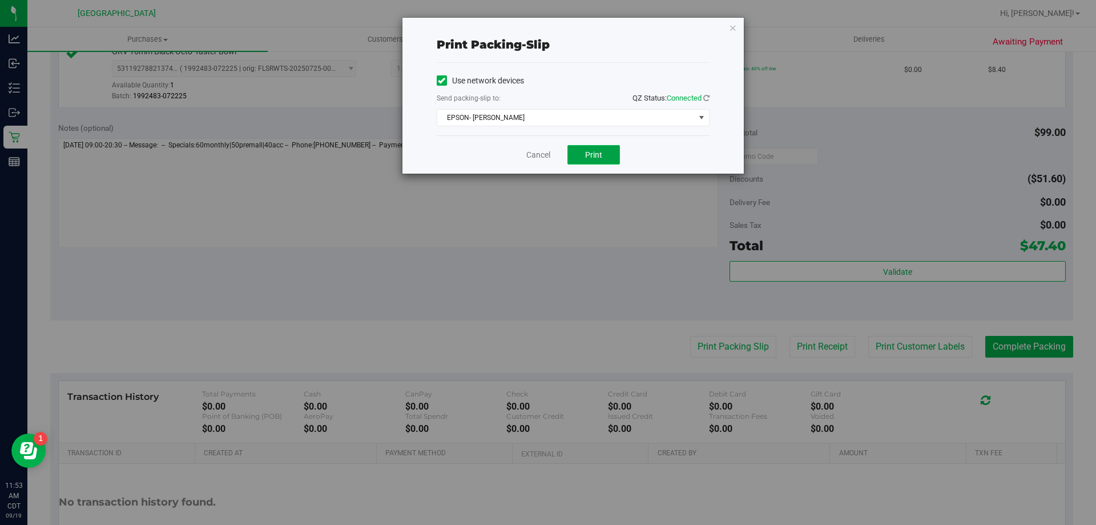
click at [596, 161] on button "Print" at bounding box center [593, 154] width 53 height 19
click at [533, 153] on link "Cancel" at bounding box center [538, 155] width 24 height 12
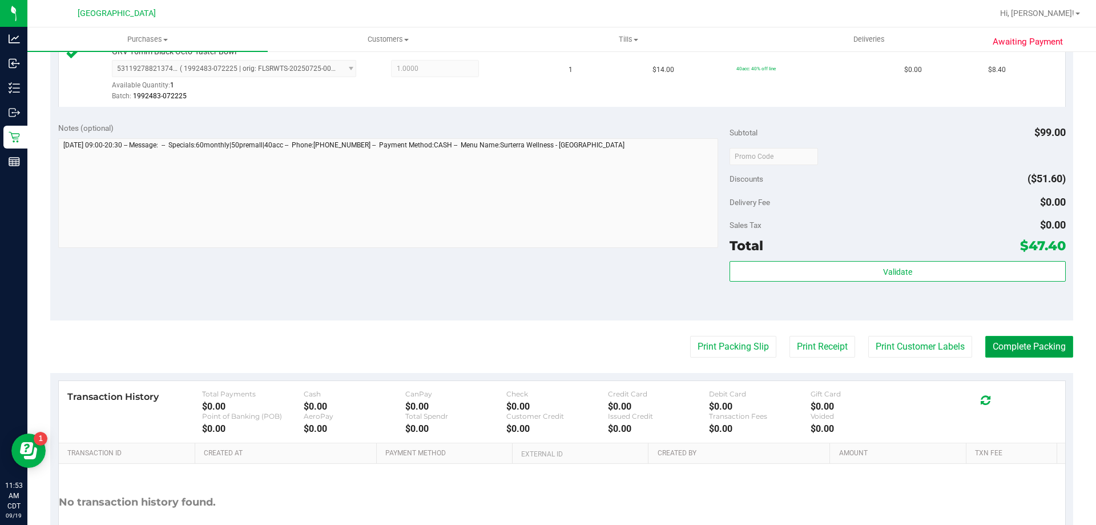
click at [1046, 349] on button "Complete Packing" at bounding box center [1029, 347] width 88 height 22
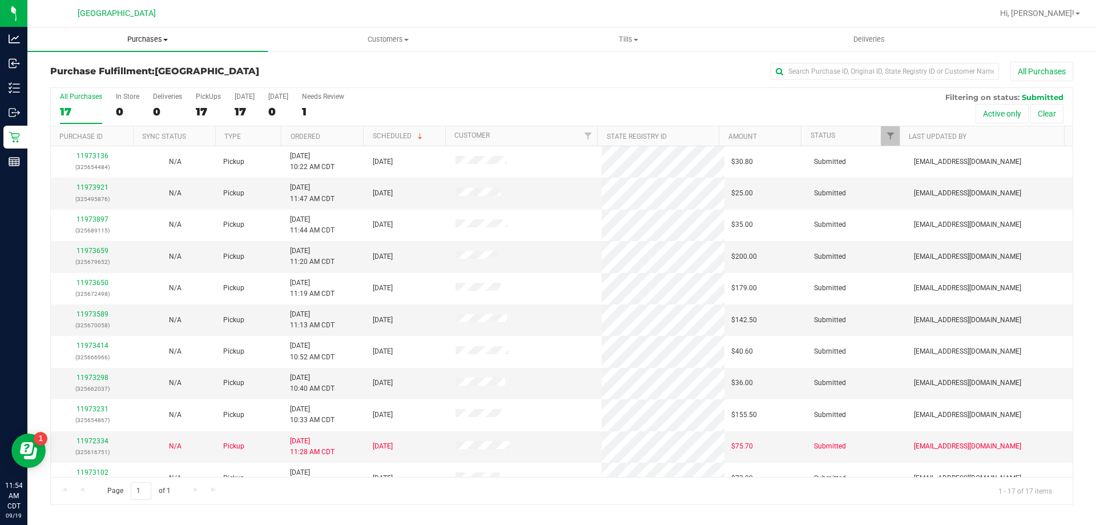
click at [147, 42] on span "Purchases" at bounding box center [147, 39] width 240 height 10
click at [146, 83] on li "Fulfillment" at bounding box center [147, 83] width 240 height 14
click at [341, 131] on th "Ordered" at bounding box center [322, 136] width 82 height 20
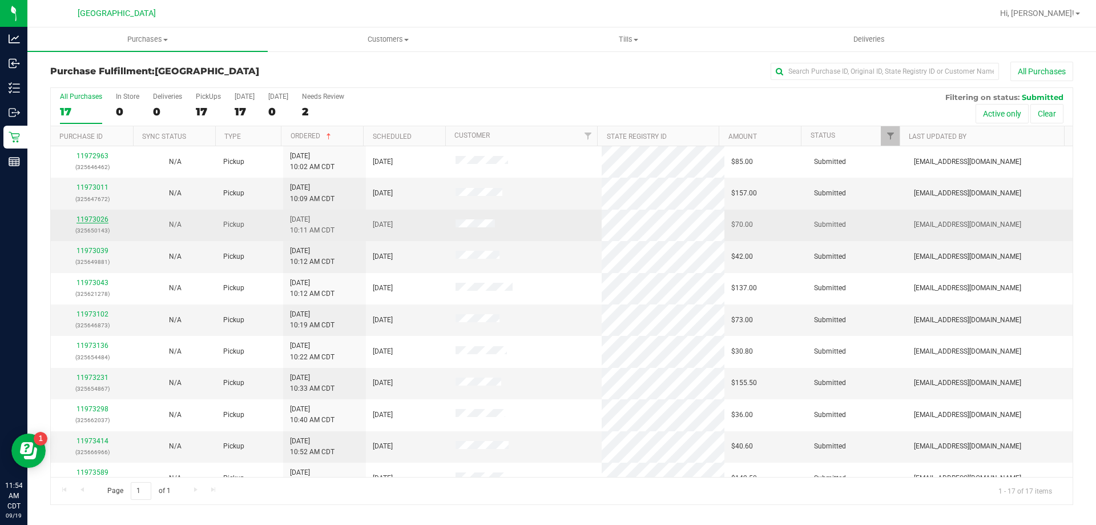
click at [83, 222] on link "11973026" at bounding box center [93, 219] width 32 height 8
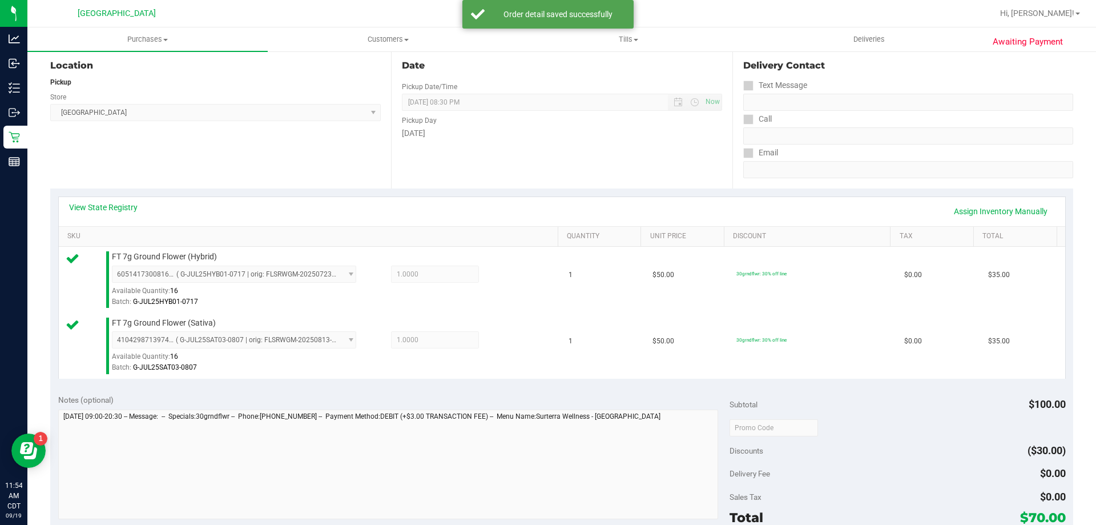
scroll to position [285, 0]
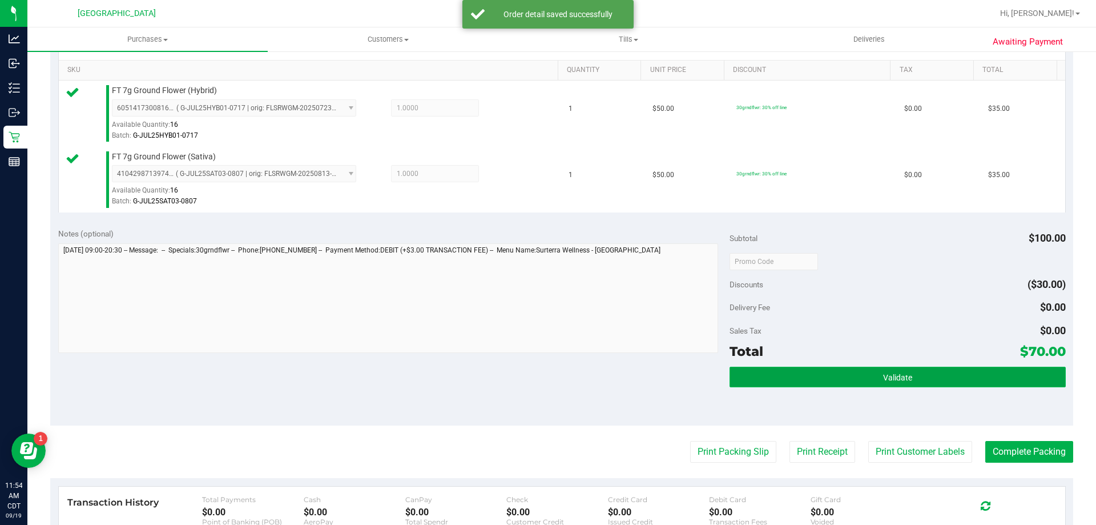
click at [795, 372] on button "Validate" at bounding box center [898, 377] width 336 height 21
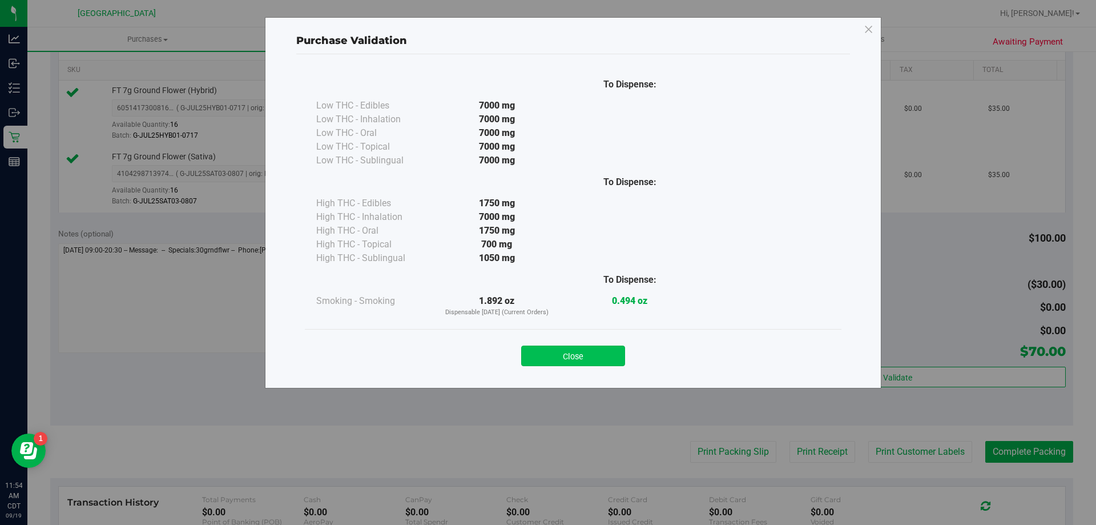
click at [530, 361] on button "Close" at bounding box center [573, 355] width 104 height 21
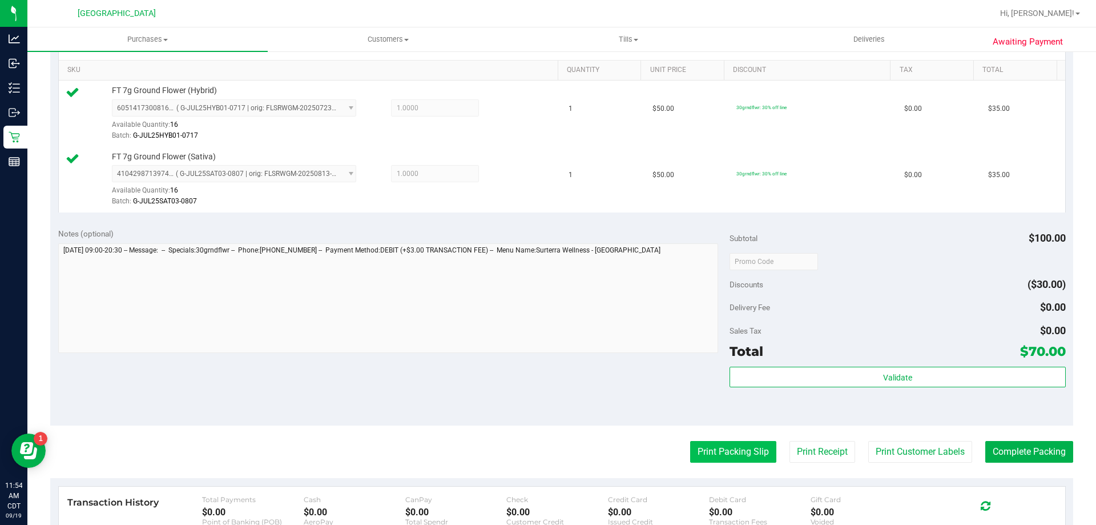
click at [716, 454] on button "Print Packing Slip" at bounding box center [733, 452] width 86 height 22
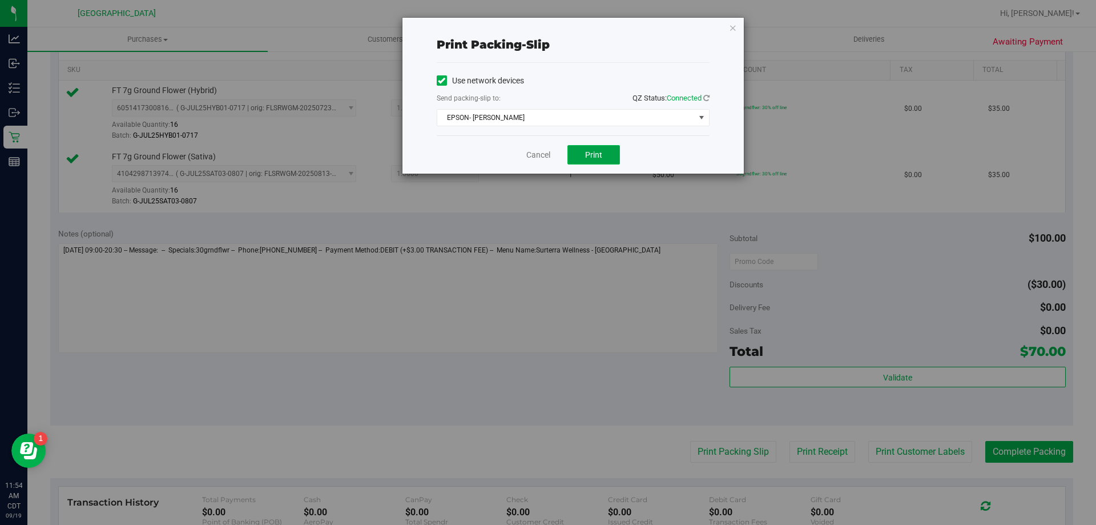
click at [583, 151] on button "Print" at bounding box center [593, 154] width 53 height 19
click at [538, 152] on link "Cancel" at bounding box center [538, 155] width 24 height 12
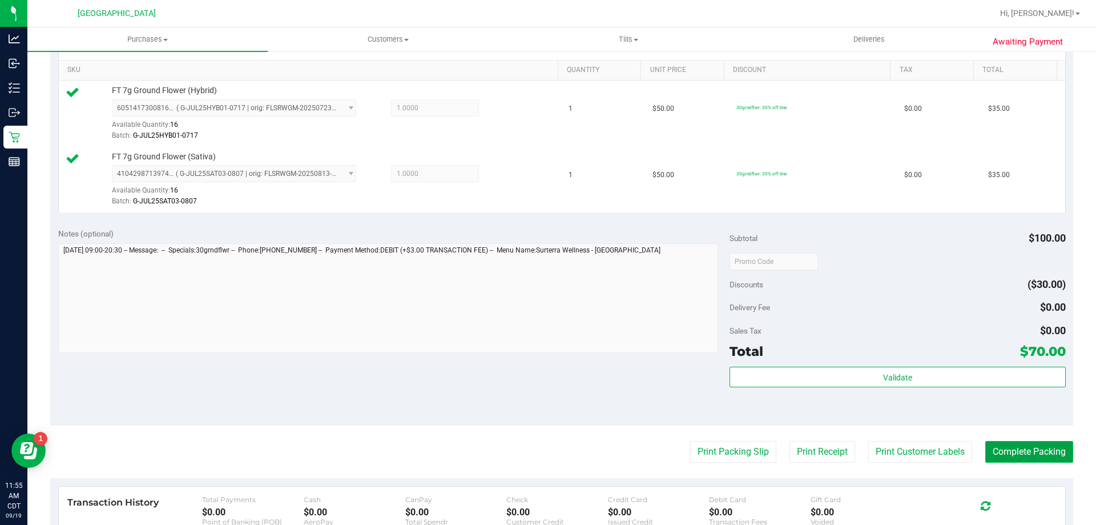
click at [1029, 444] on button "Complete Packing" at bounding box center [1029, 452] width 88 height 22
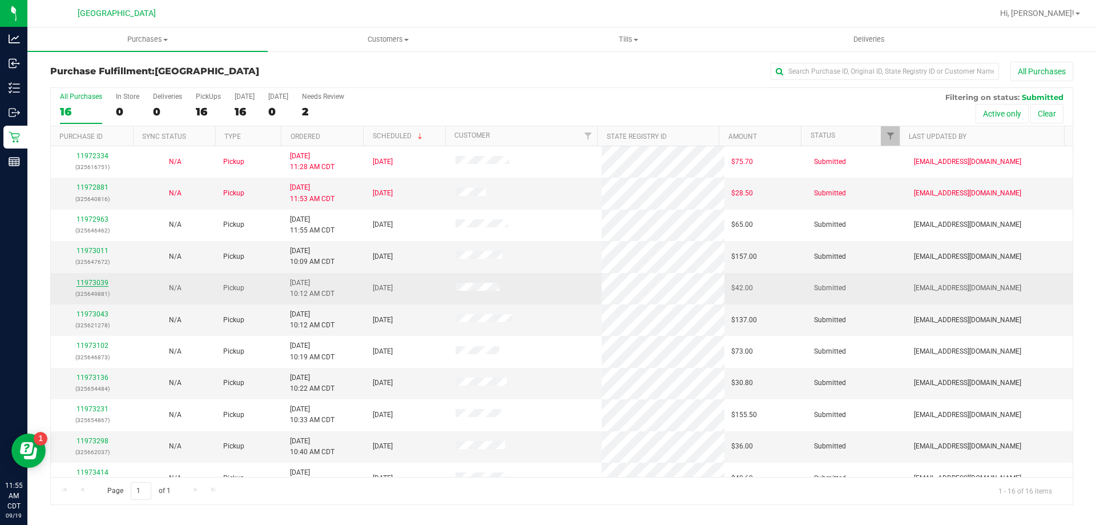
click at [83, 283] on link "11973039" at bounding box center [93, 283] width 32 height 8
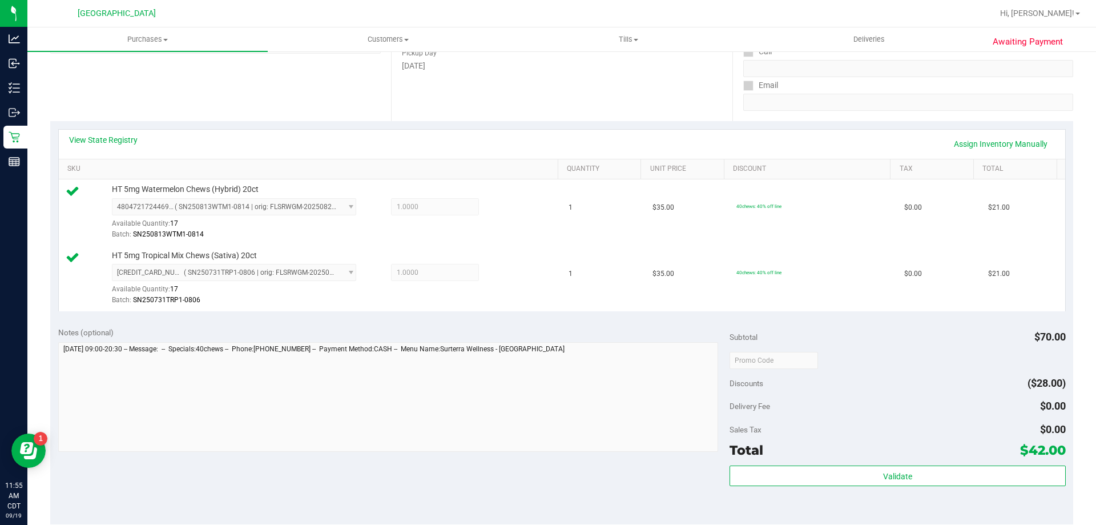
scroll to position [228, 0]
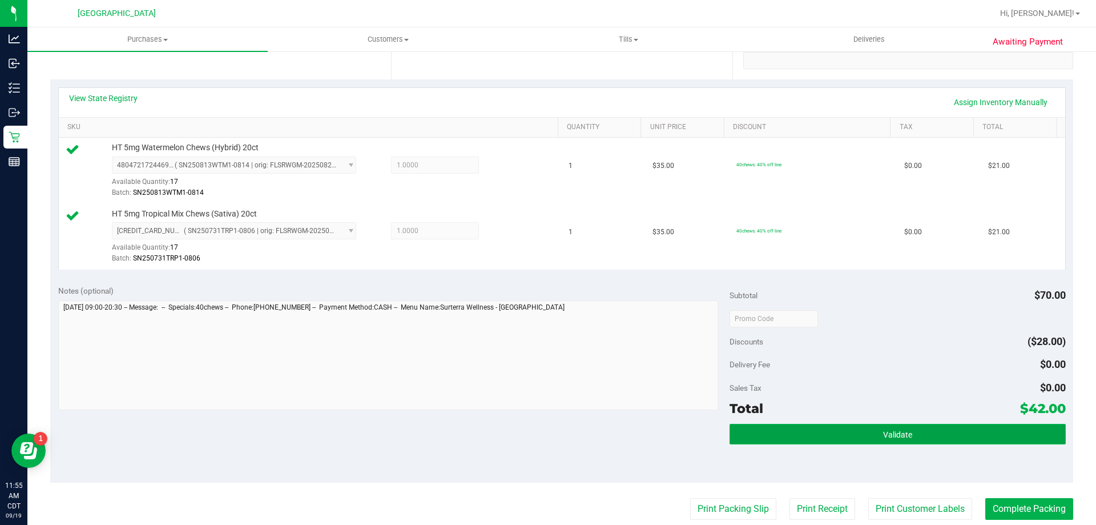
click at [838, 429] on button "Validate" at bounding box center [898, 434] width 336 height 21
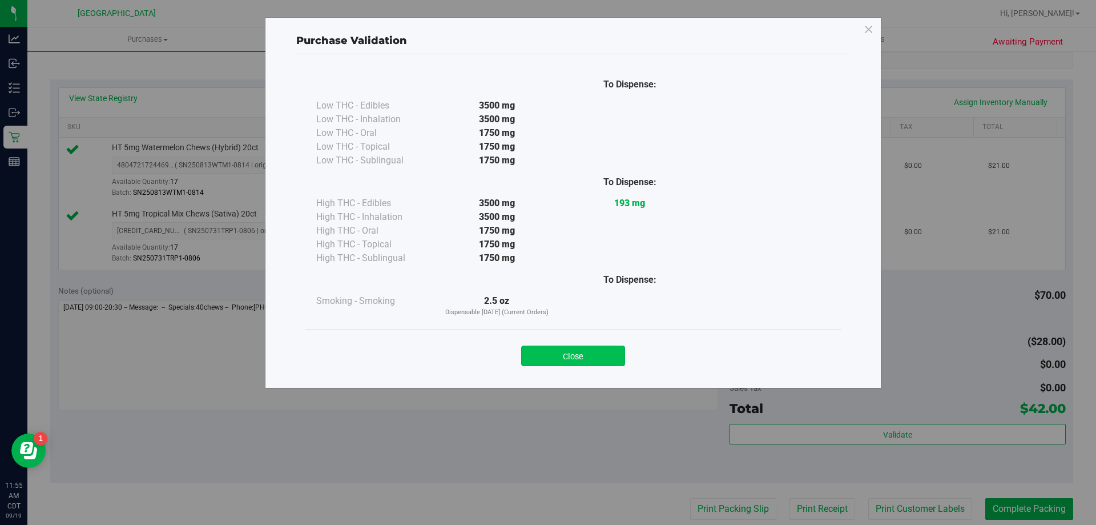
click at [569, 361] on button "Close" at bounding box center [573, 355] width 104 height 21
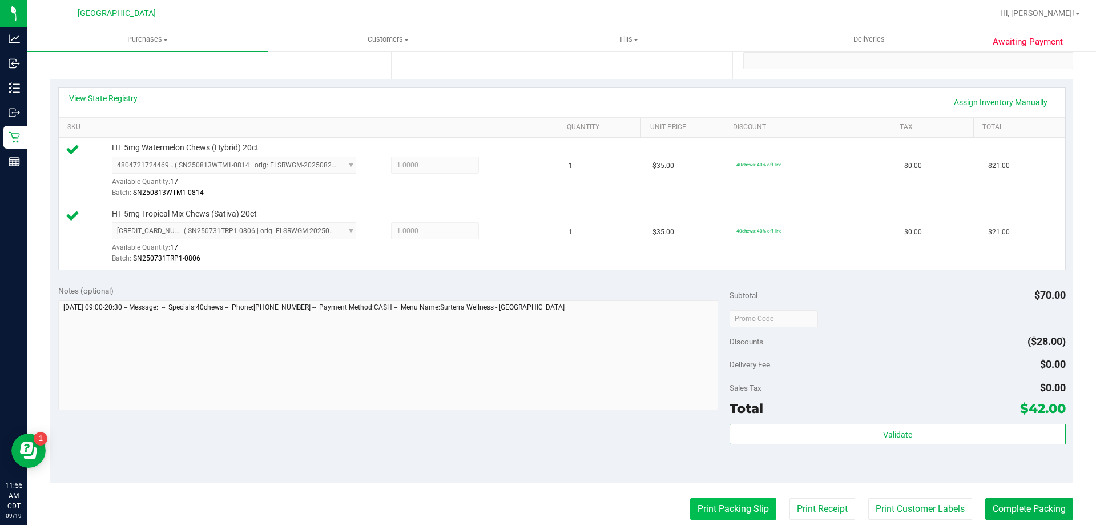
click at [705, 509] on button "Print Packing Slip" at bounding box center [733, 509] width 86 height 22
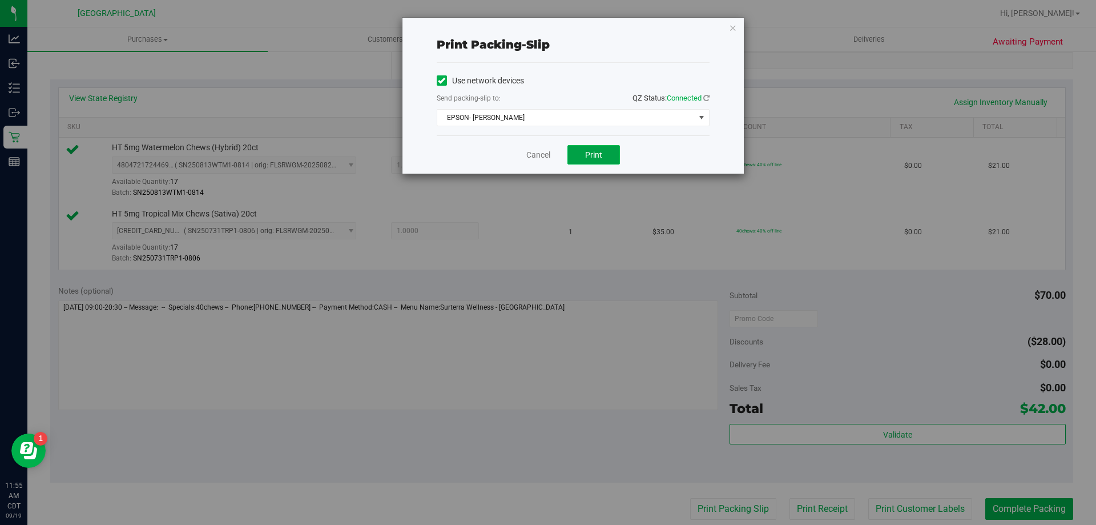
click at [602, 155] on span "Print" at bounding box center [593, 154] width 17 height 9
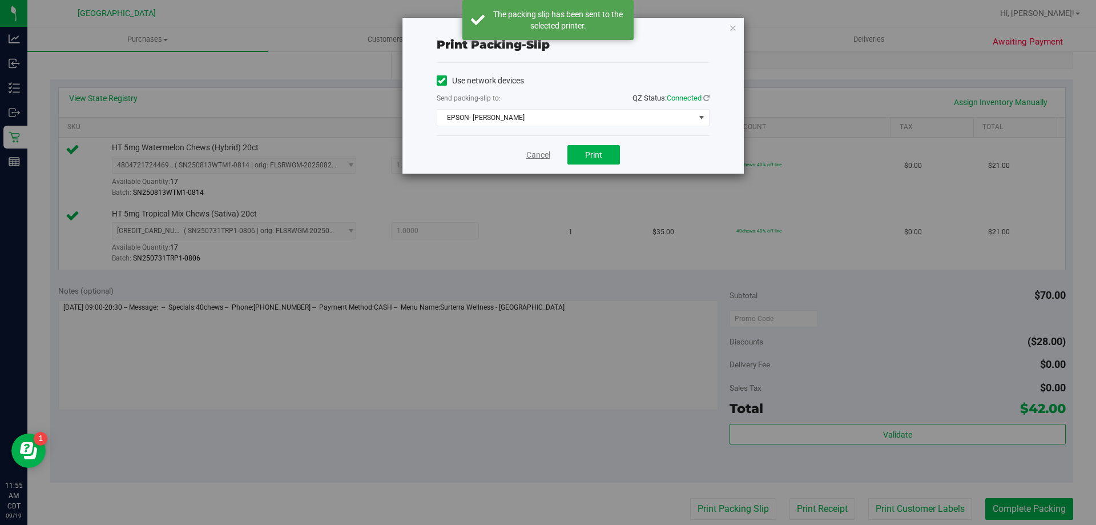
click at [538, 155] on link "Cancel" at bounding box center [538, 155] width 24 height 12
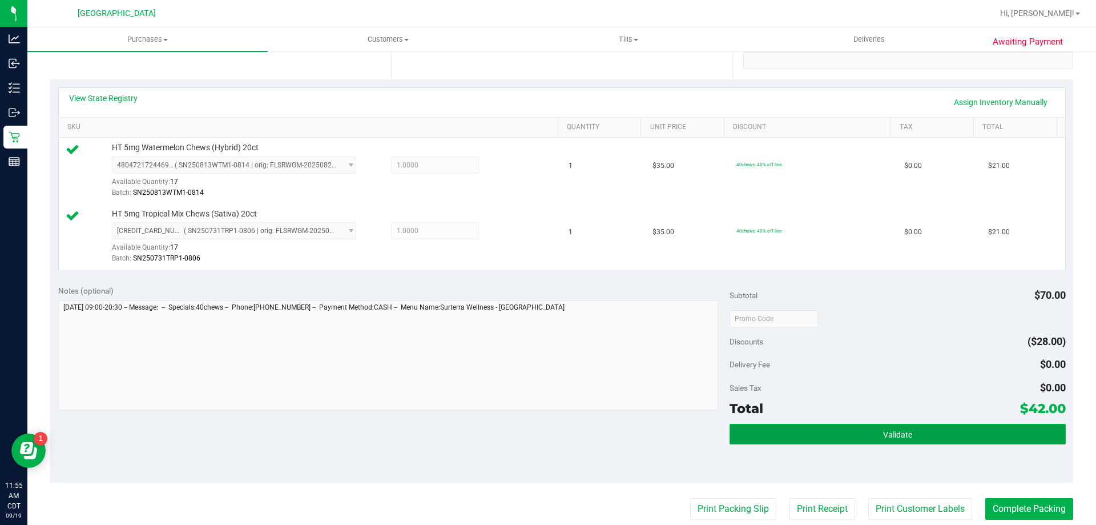
click at [914, 426] on button "Validate" at bounding box center [898, 434] width 336 height 21
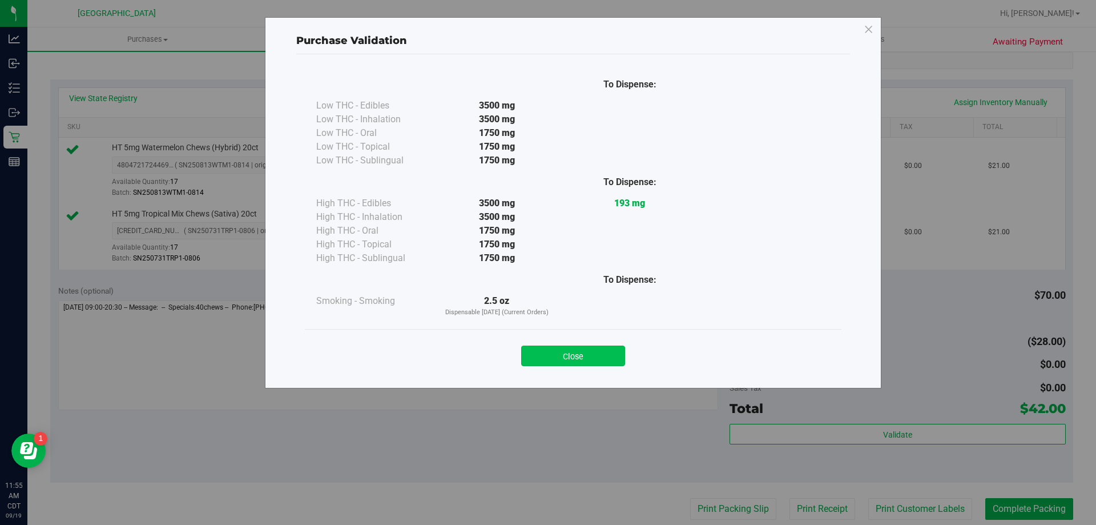
click at [589, 349] on button "Close" at bounding box center [573, 355] width 104 height 21
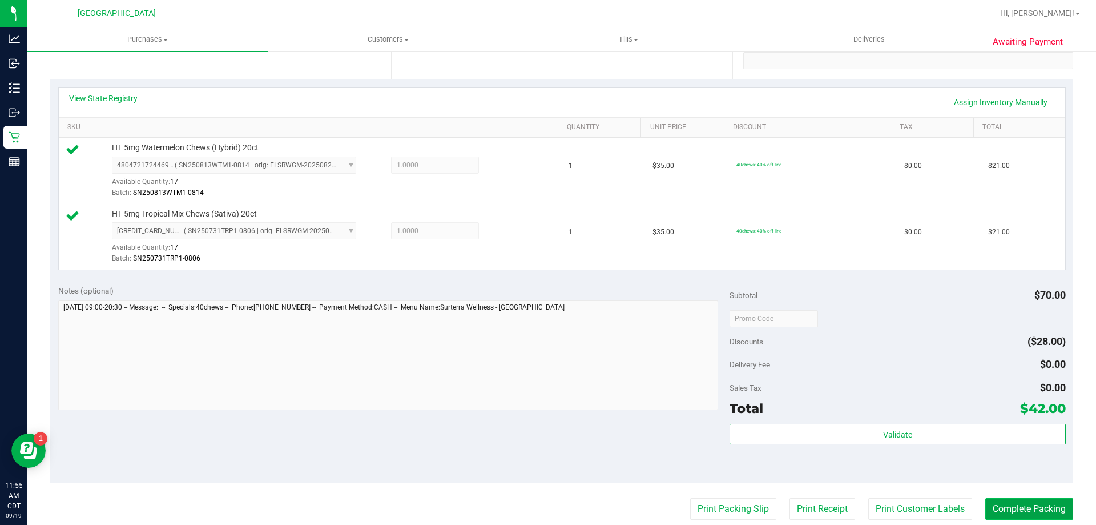
click at [1001, 510] on button "Complete Packing" at bounding box center [1029, 509] width 88 height 22
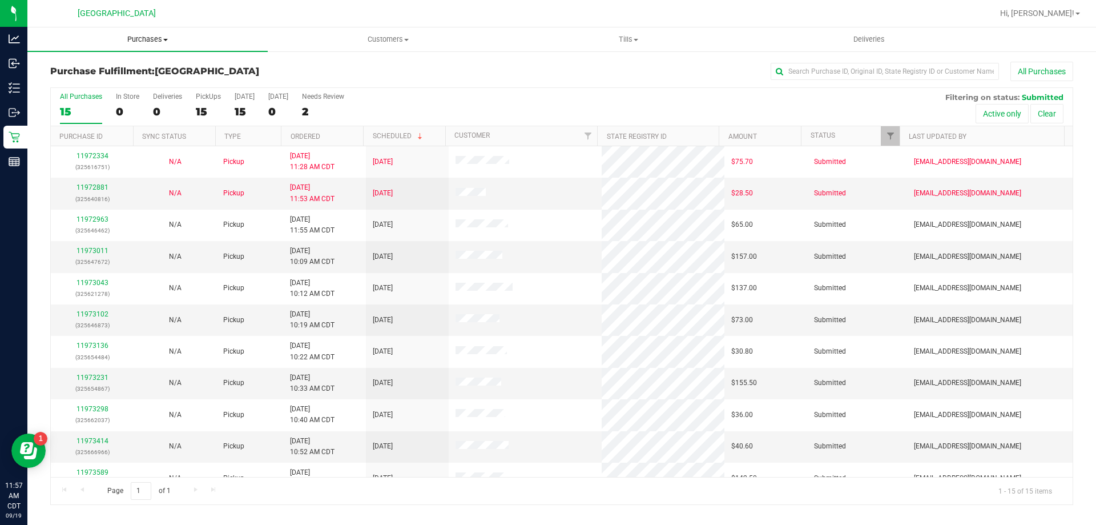
click at [155, 35] on span "Purchases" at bounding box center [147, 39] width 240 height 10
click at [158, 88] on li "Fulfillment" at bounding box center [147, 83] width 240 height 14
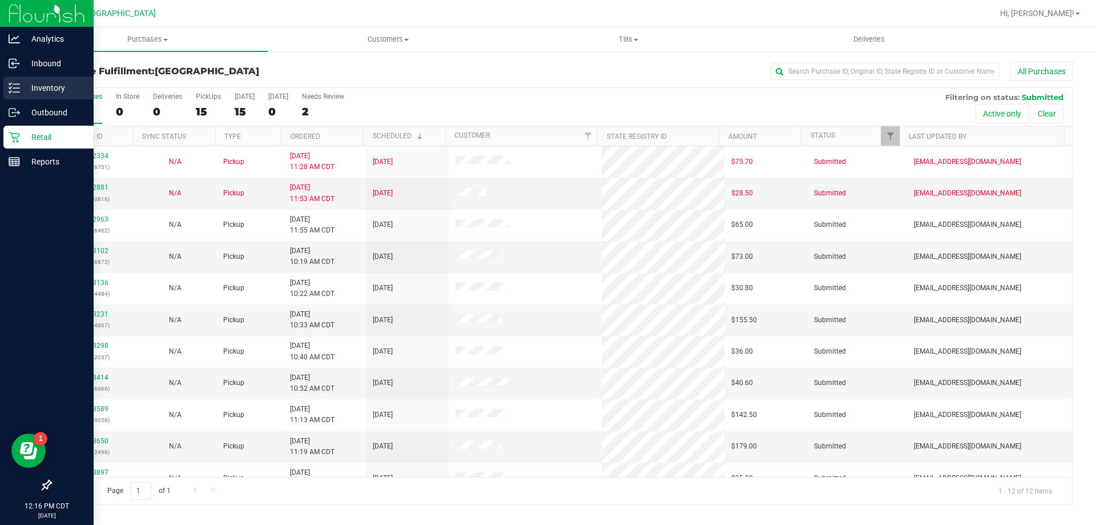
click at [23, 94] on p "Inventory" at bounding box center [54, 88] width 69 height 14
click at [19, 90] on icon at bounding box center [14, 87] width 11 height 11
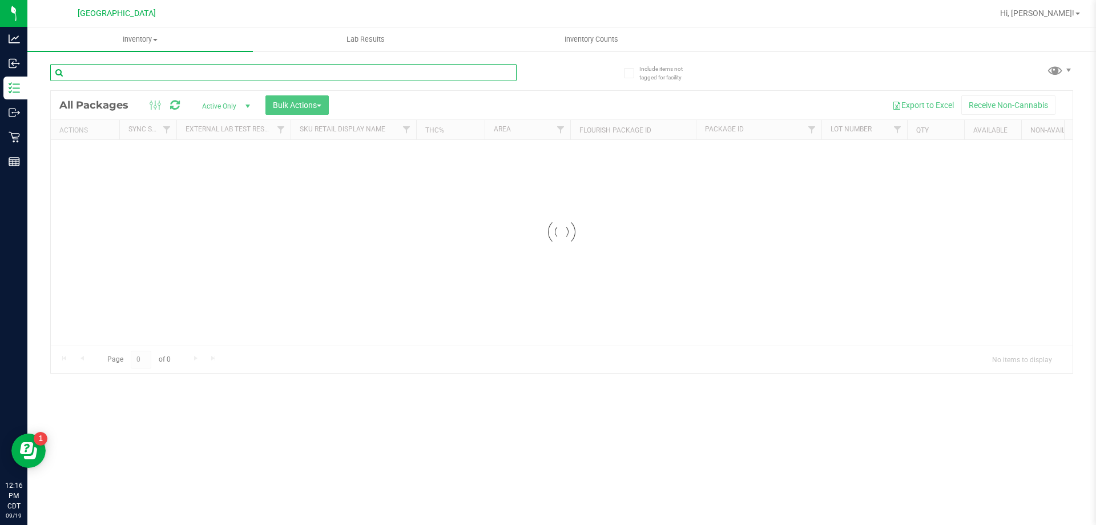
click at [106, 78] on div "Inventory All packages All inventory Waste log Create inventory Lab Results Inv…" at bounding box center [561, 275] width 1069 height 497
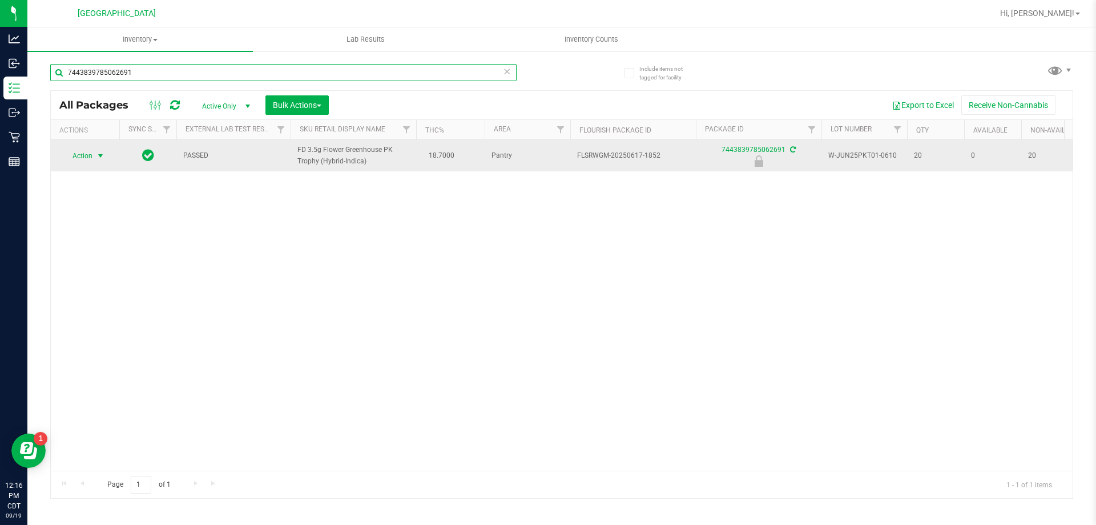
type input "7443839785062691"
click at [89, 155] on span "Action" at bounding box center [77, 156] width 31 height 16
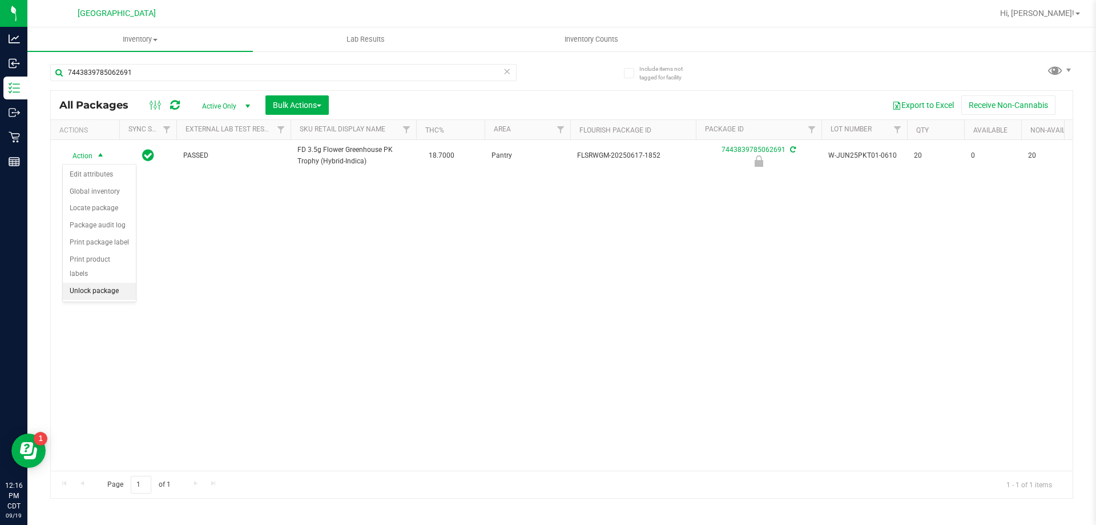
click at [112, 283] on li "Unlock package" at bounding box center [99, 291] width 73 height 17
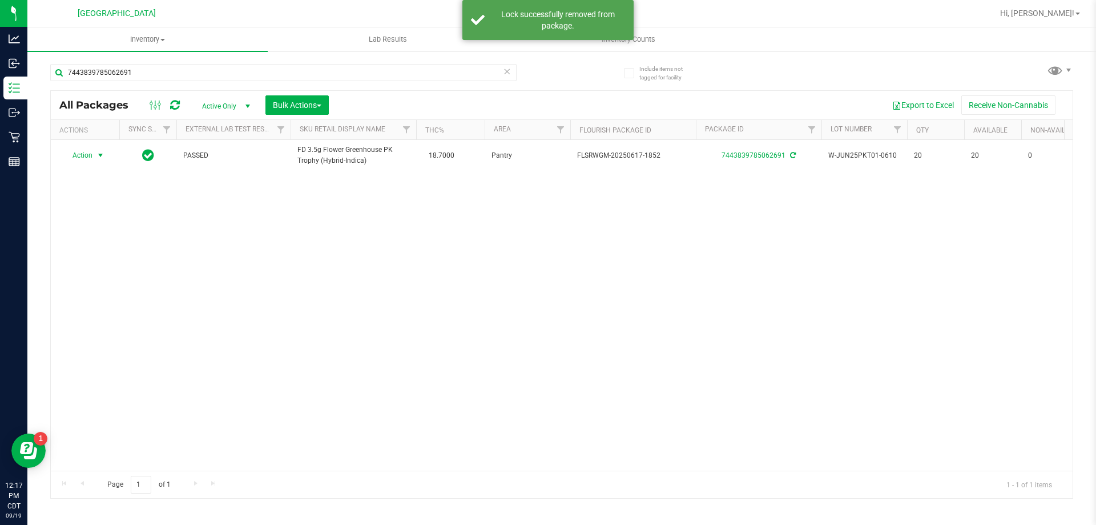
click at [89, 155] on span "Action" at bounding box center [77, 155] width 31 height 16
click at [119, 286] on li "Print package label" at bounding box center [107, 293] width 88 height 17
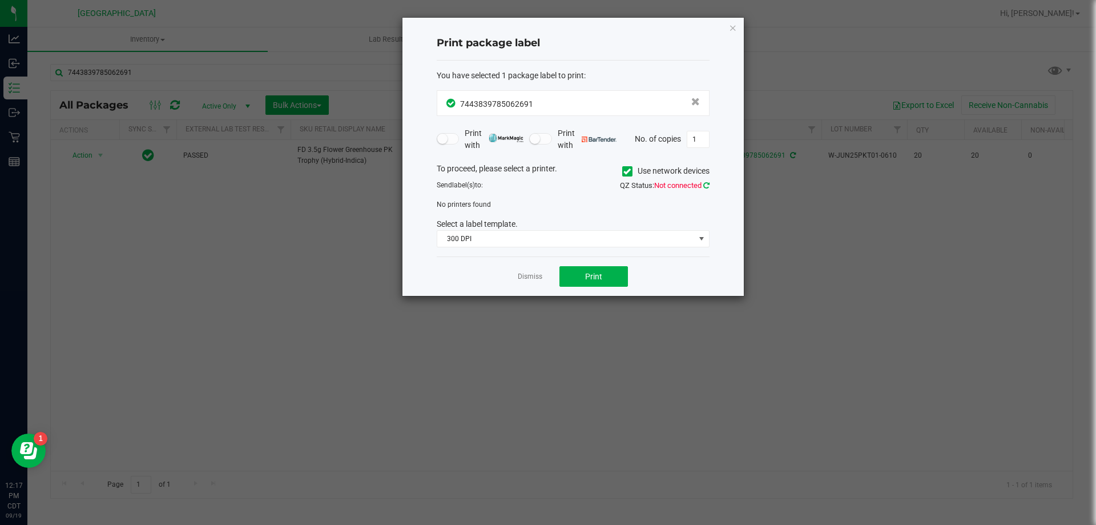
click at [707, 183] on icon at bounding box center [706, 185] width 6 height 7
click at [530, 277] on link "Dismiss" at bounding box center [530, 277] width 25 height 10
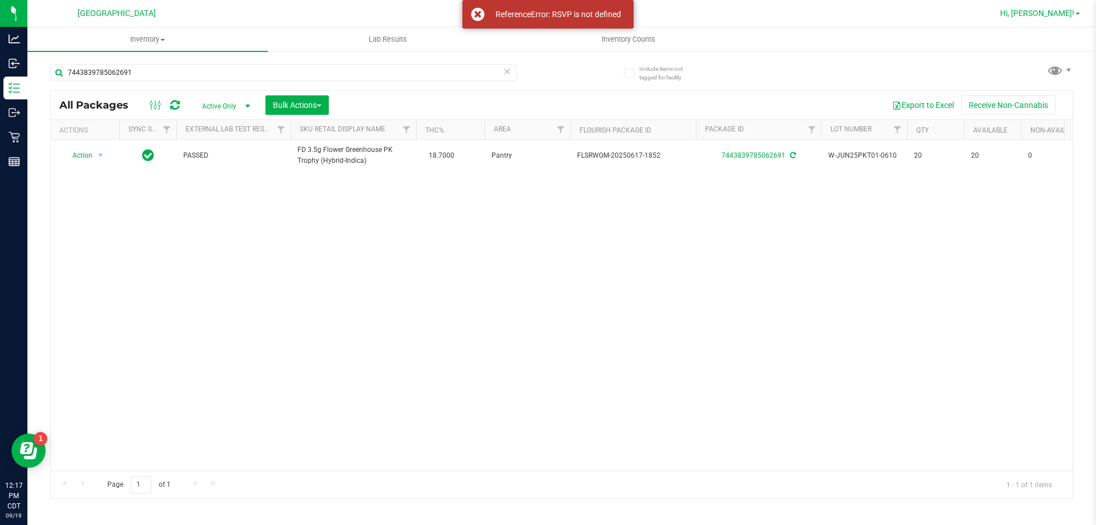
click at [1052, 15] on span "Hi, [PERSON_NAME]!" at bounding box center [1037, 13] width 74 height 9
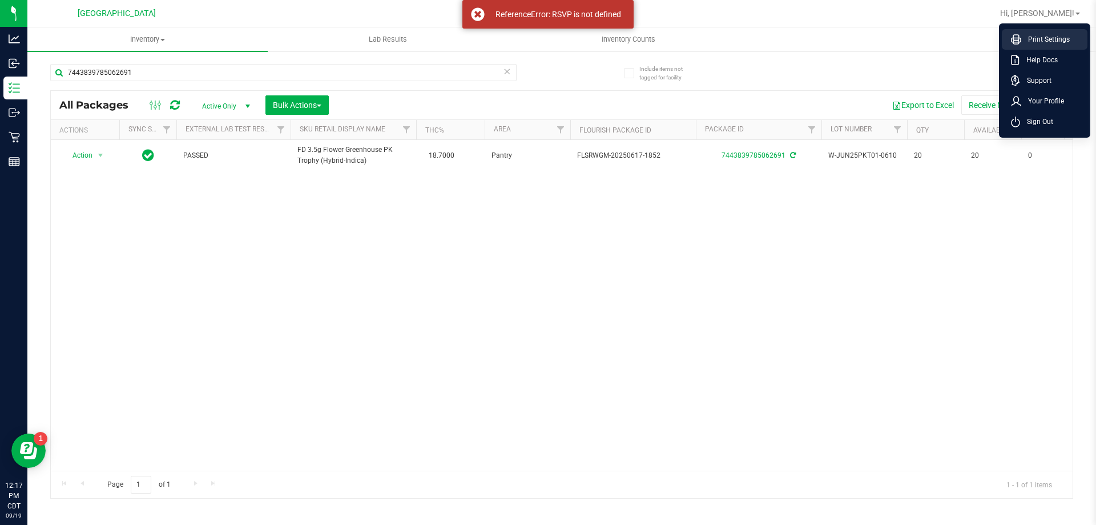
click at [1032, 41] on span "Print Settings" at bounding box center [1045, 39] width 49 height 11
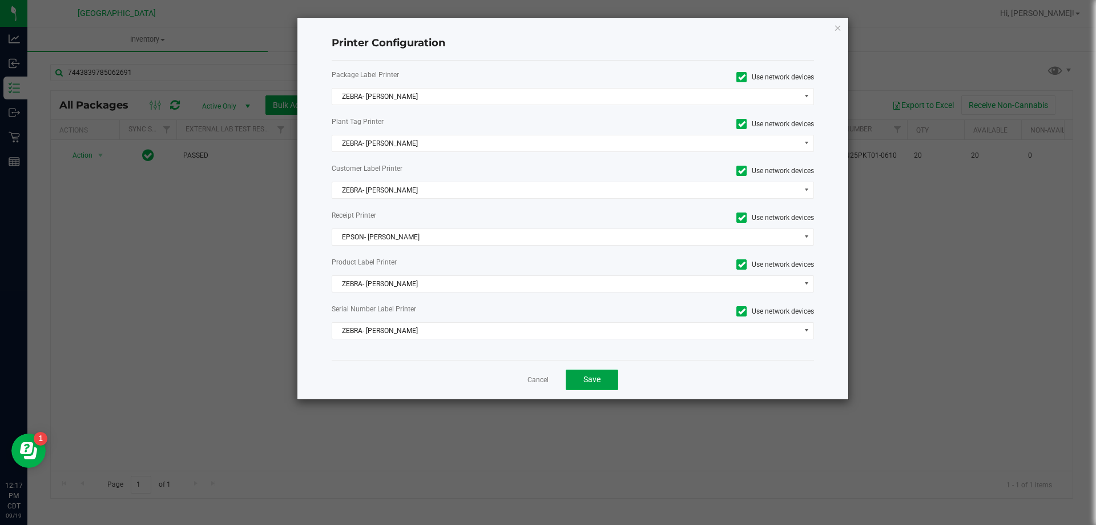
click at [595, 378] on span "Save" at bounding box center [591, 379] width 17 height 9
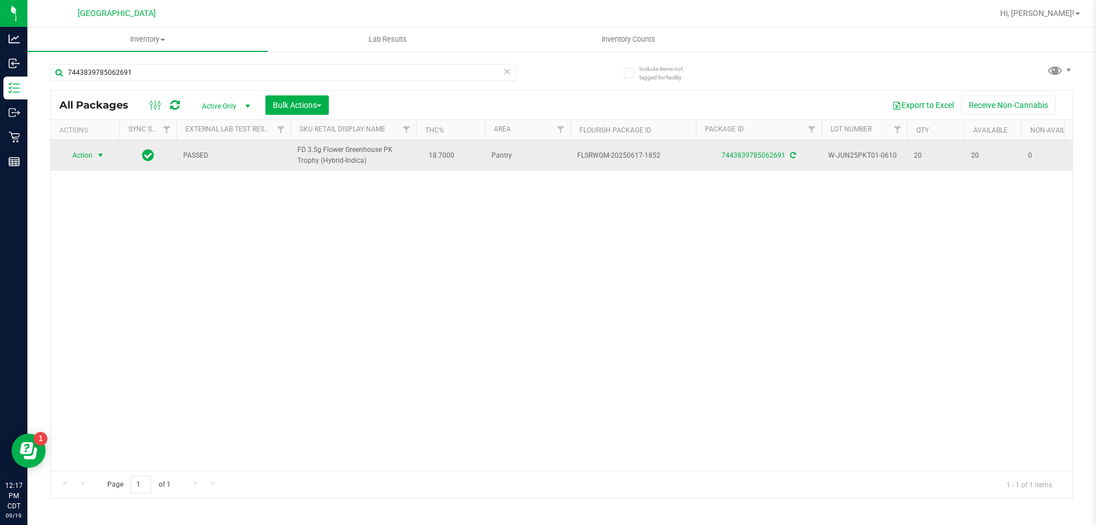
click at [101, 154] on span "select" at bounding box center [100, 155] width 9 height 9
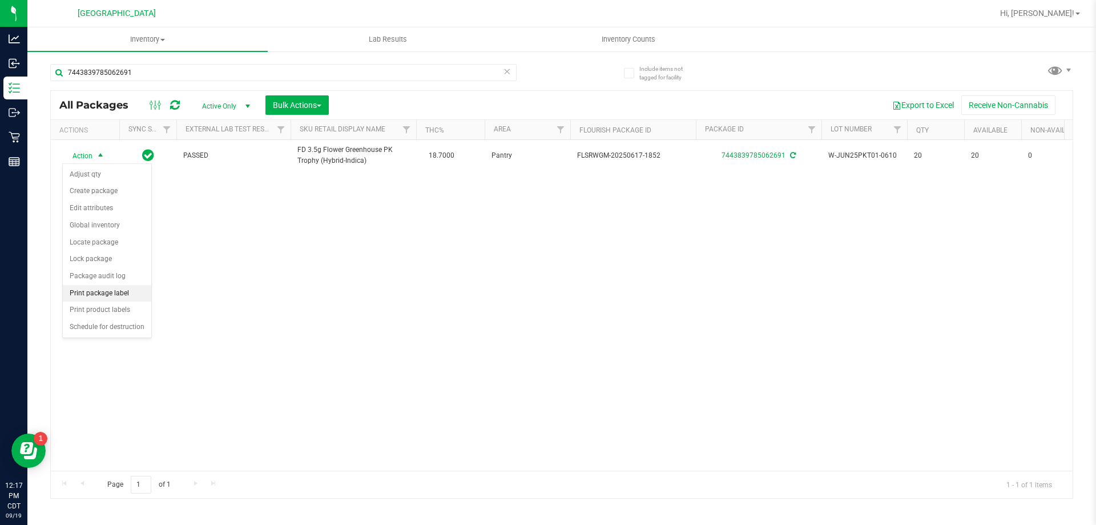
click at [107, 296] on li "Print package label" at bounding box center [107, 293] width 88 height 17
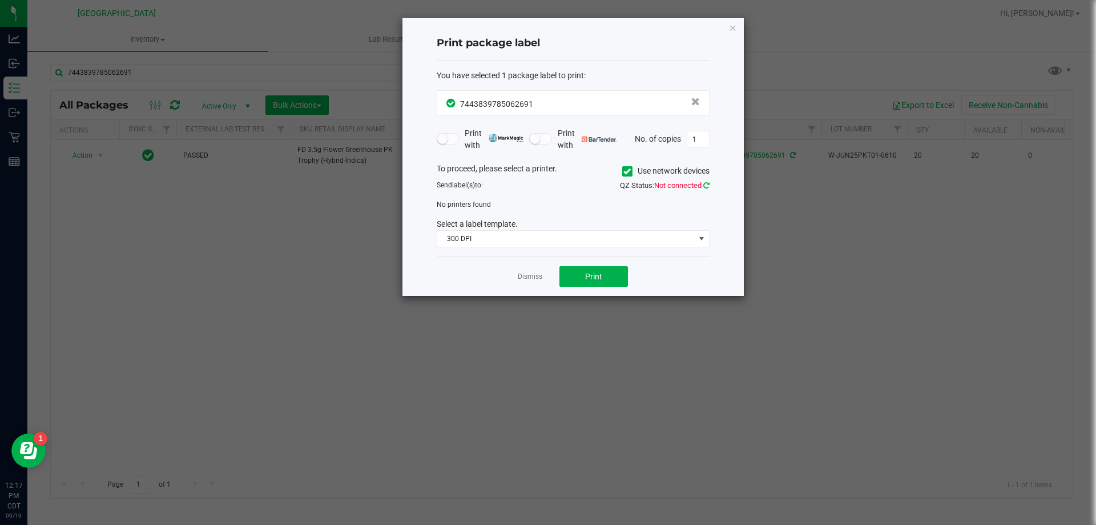
click at [705, 186] on icon at bounding box center [706, 185] width 6 height 7
click at [479, 20] on div "ReferenceError: RSVP is not defined" at bounding box center [547, 14] width 171 height 29
click at [524, 277] on link "Dismiss" at bounding box center [530, 277] width 25 height 10
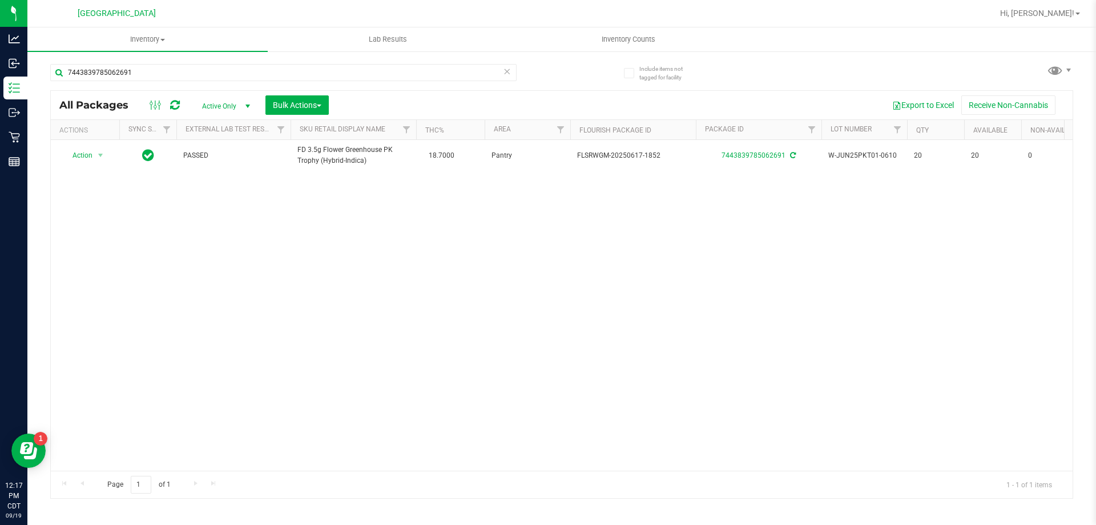
drag, startPoint x: 1068, startPoint y: 13, endPoint x: 1044, endPoint y: 68, distance: 59.6
click at [1066, 14] on span "Hi, [PERSON_NAME]!" at bounding box center [1037, 13] width 74 height 9
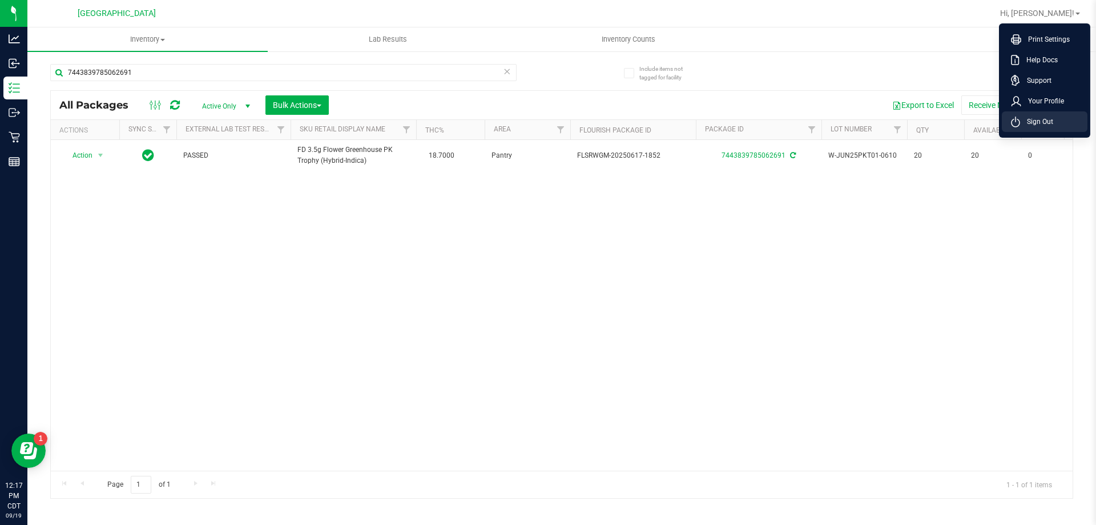
click at [1025, 120] on span "Sign Out" at bounding box center [1036, 121] width 33 height 11
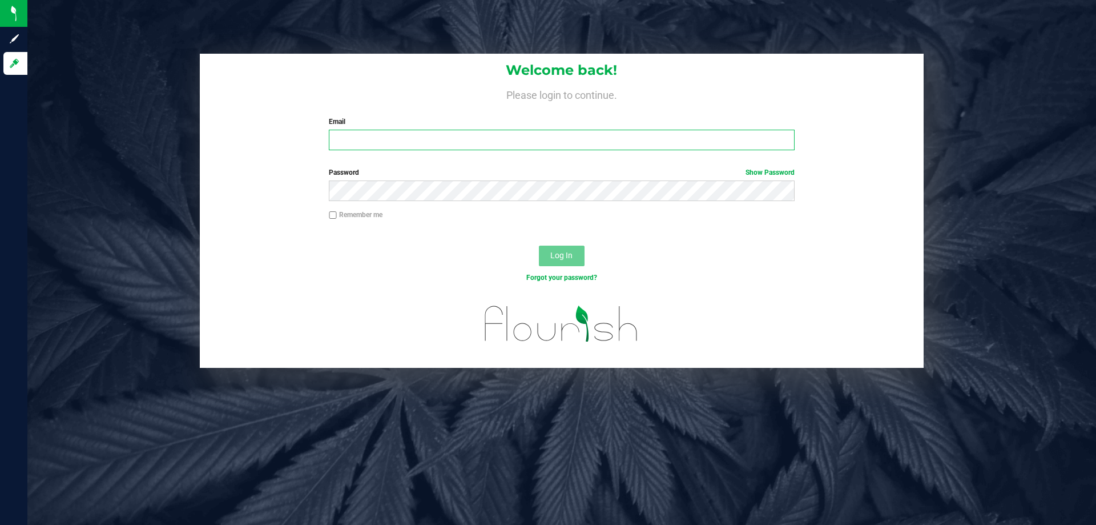
click at [353, 138] on input "Email" at bounding box center [561, 140] width 465 height 21
type input "[EMAIL_ADDRESS][DOMAIN_NAME]"
click at [539, 245] on button "Log In" at bounding box center [562, 255] width 46 height 21
